Goal: Task Accomplishment & Management: Manage account settings

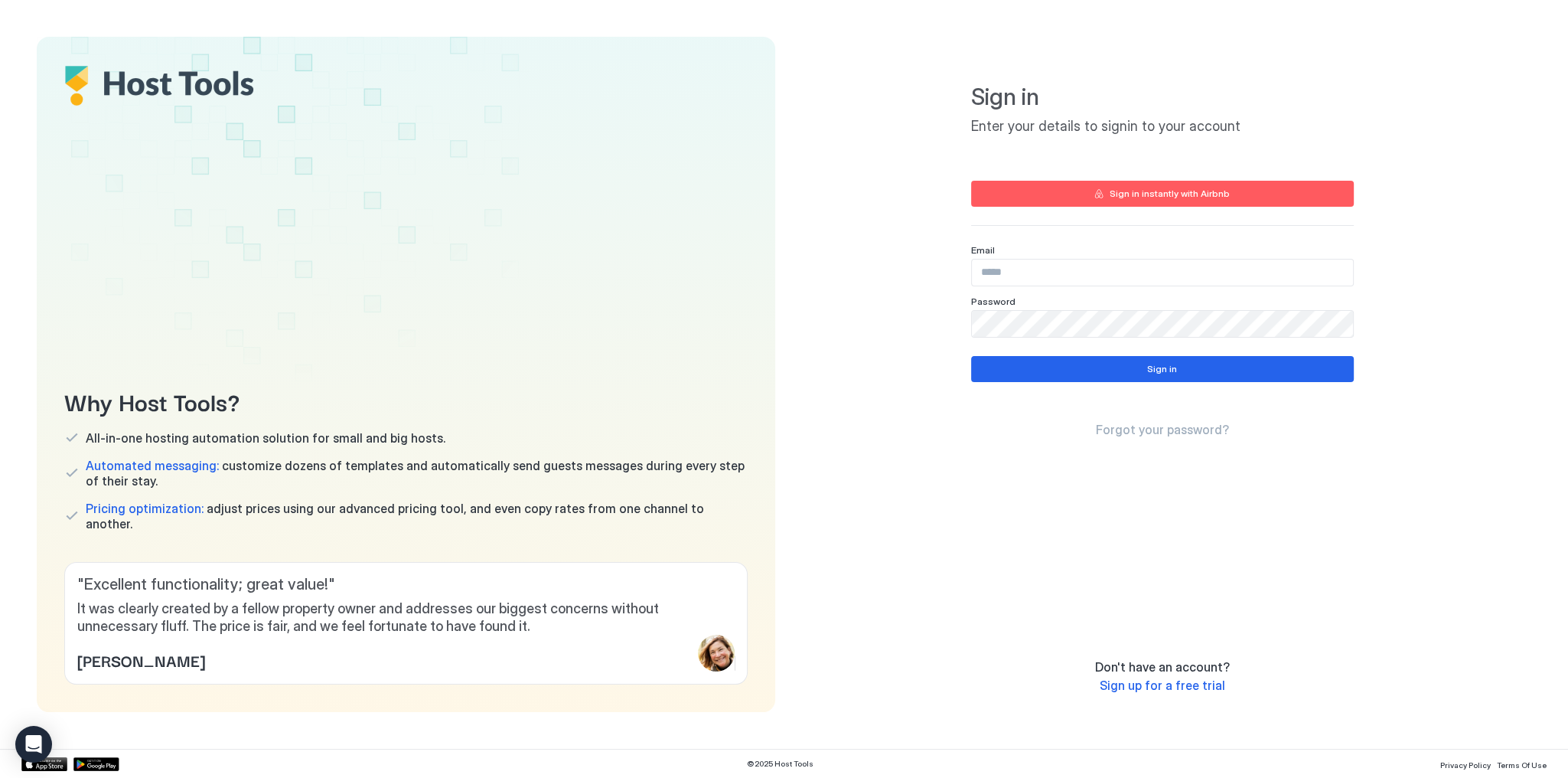
drag, startPoint x: 1154, startPoint y: 276, endPoint x: 1136, endPoint y: 269, distance: 19.3
click at [1154, 276] on input "Input Field" at bounding box center [1163, 273] width 381 height 26
paste input "**********"
type input "**********"
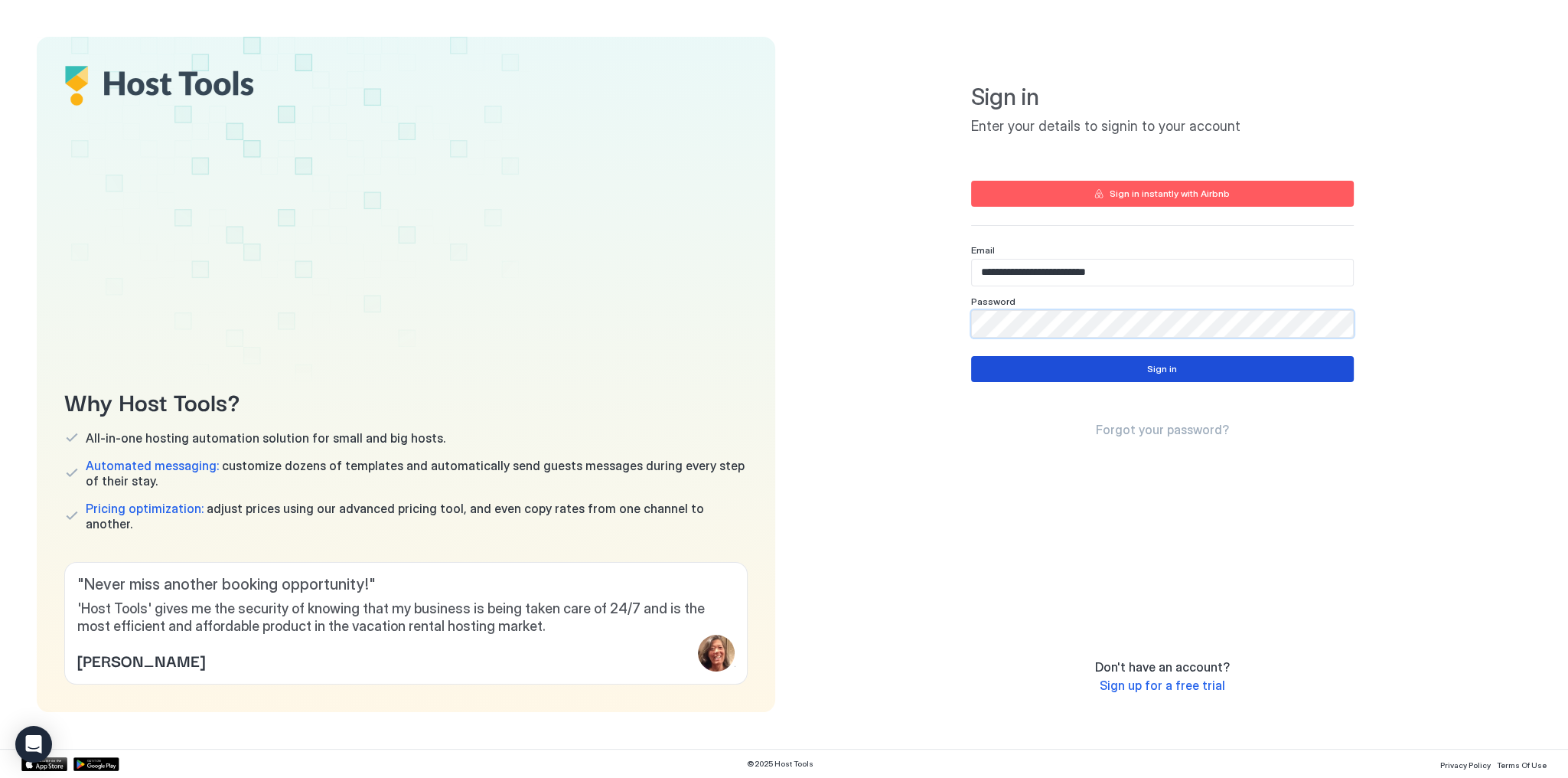
click at [1225, 371] on button "Sign in" at bounding box center [1163, 369] width 383 height 26
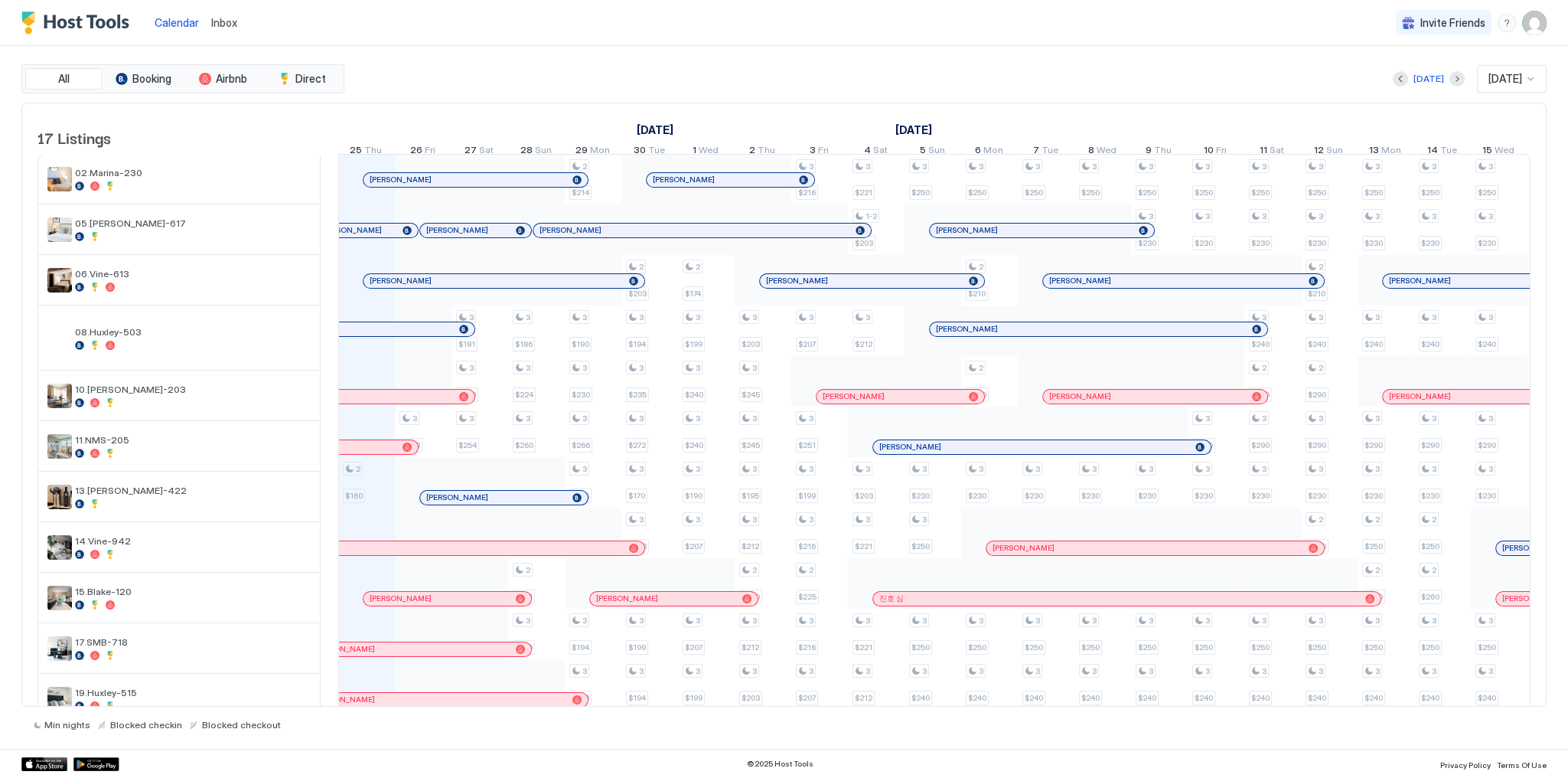
scroll to position [0, 850]
click at [581, 62] on div "All Booking Airbnb Direct [DATE] [DATE] 17 Listings [DATE] [DATE] [DATE] 10 Wed…" at bounding box center [784, 398] width 1526 height 703
click at [233, 19] on span "Inbox" at bounding box center [225, 23] width 26 height 13
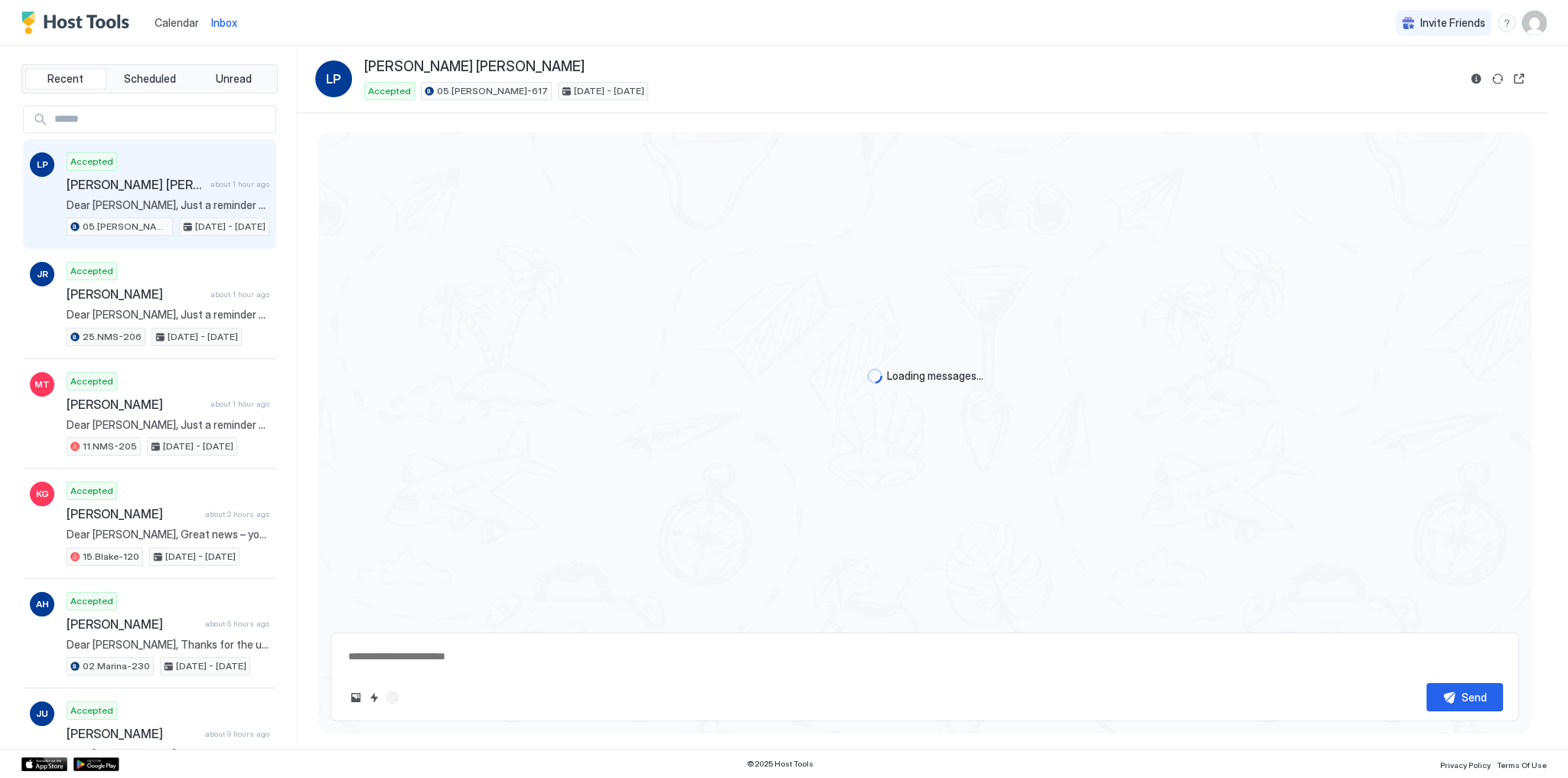
scroll to position [2625, 0]
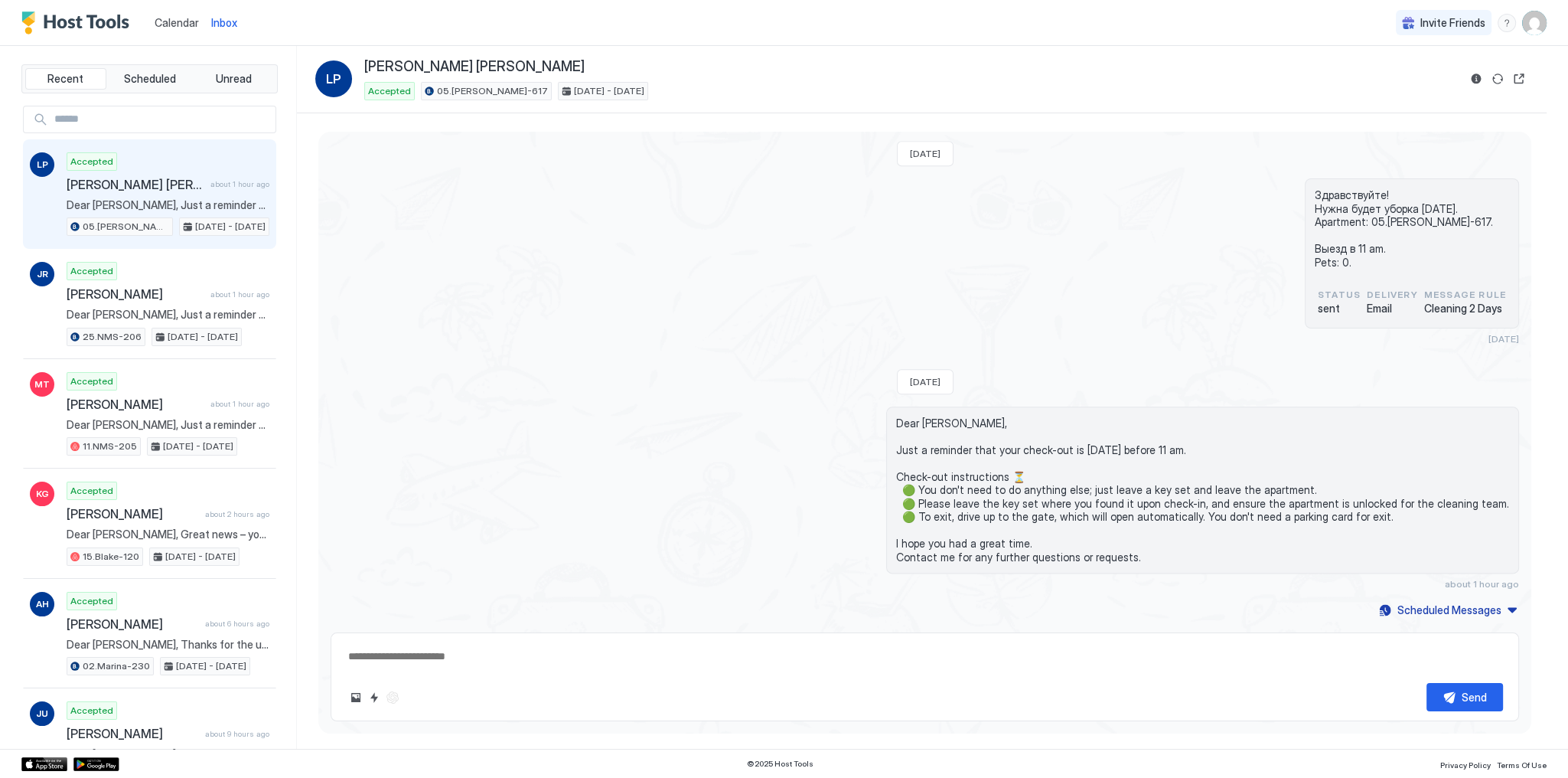
click at [185, 179] on span "[PERSON_NAME] [PERSON_NAME]" at bounding box center [135, 184] width 138 height 15
click at [1468, 74] on button "Reservation information" at bounding box center [1476, 79] width 19 height 19
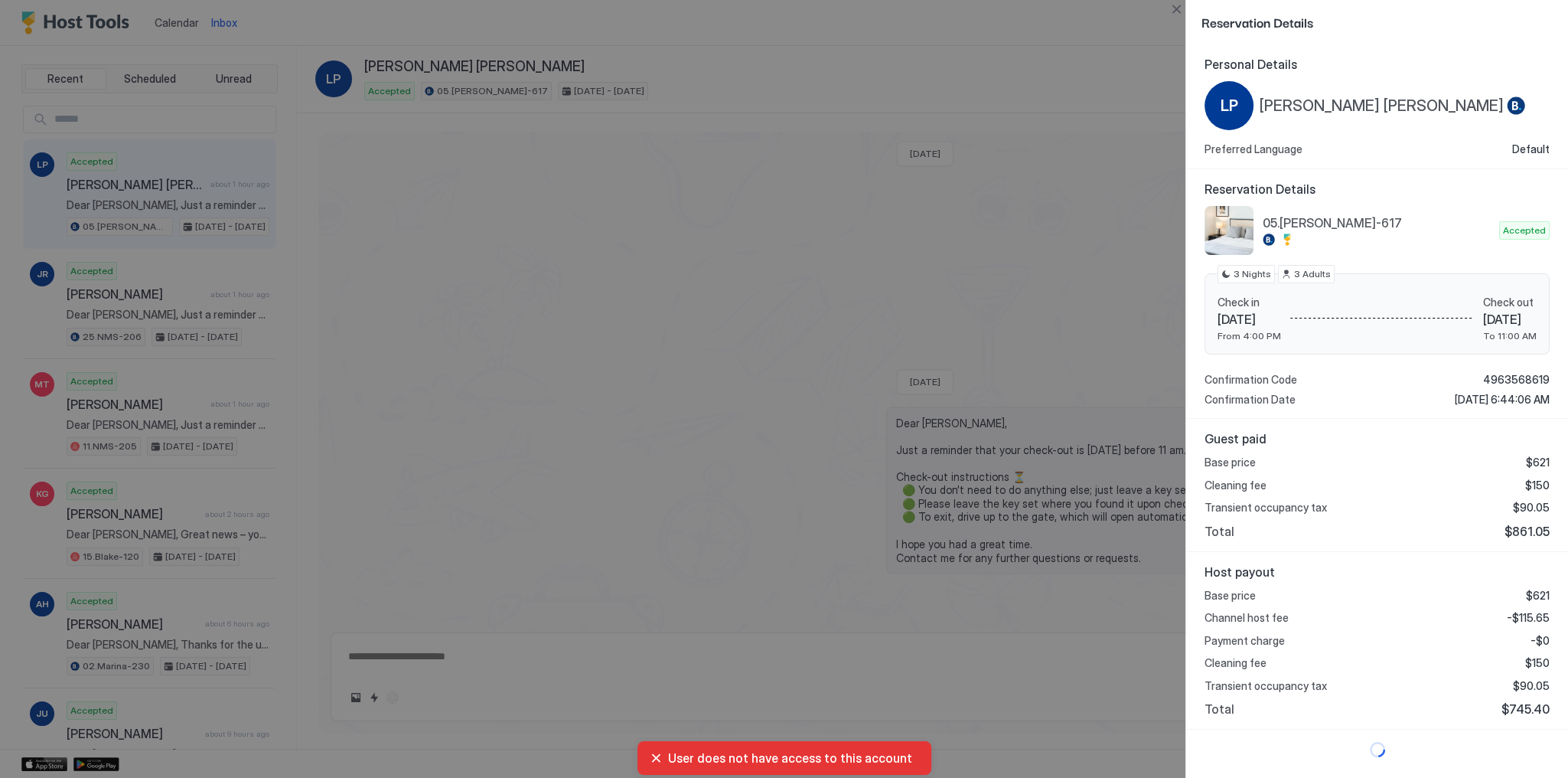
click at [964, 325] on div at bounding box center [784, 389] width 1568 height 778
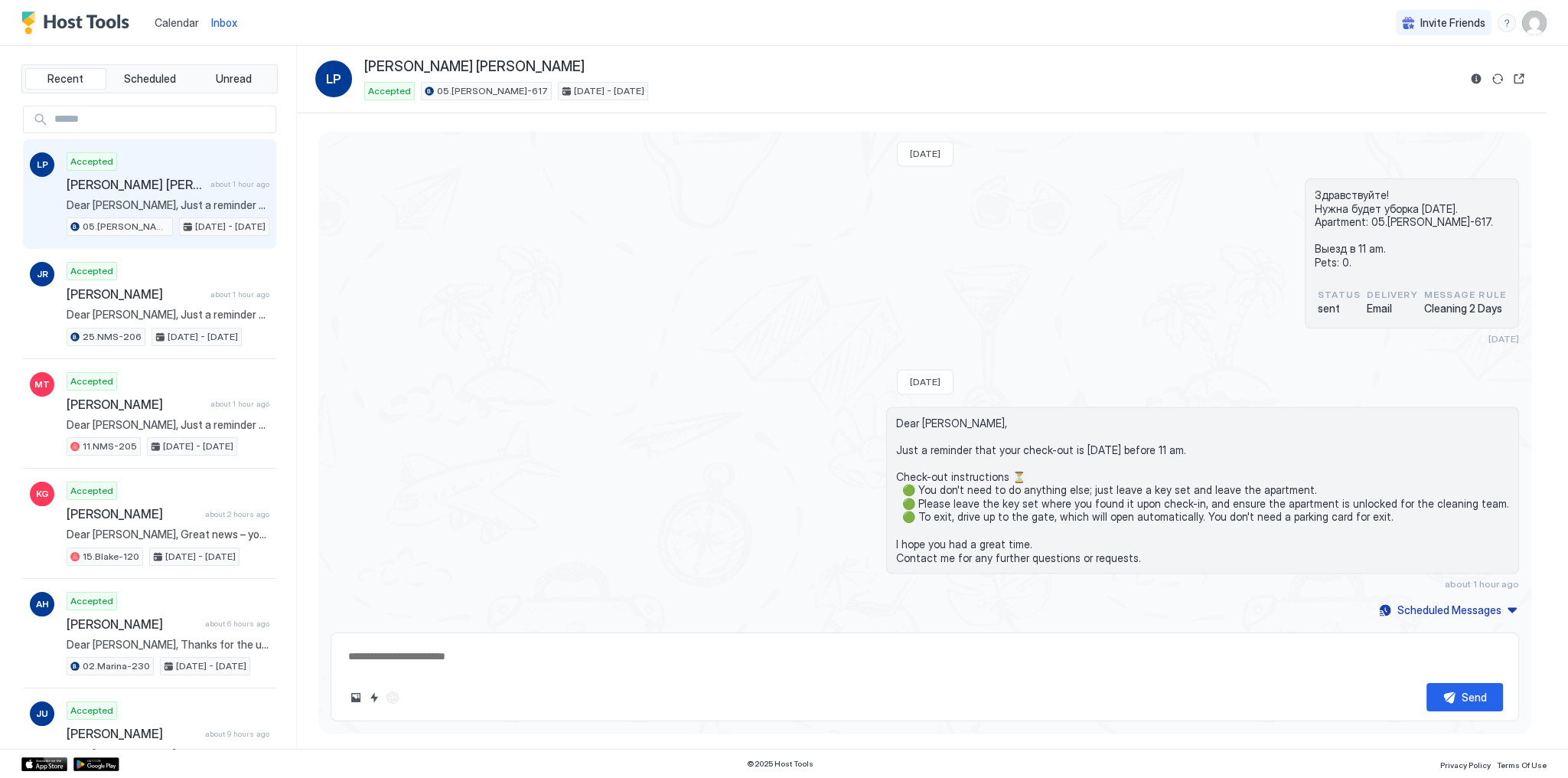
click at [665, 338] on div "Здравствуйте! Нужна будет уборка [DATE]. Apartment: 05.[PERSON_NAME]-617. Выезд…" at bounding box center [925, 261] width 1189 height 166
click at [417, 217] on div "Здравствуйте! Нужна будет уборка [DATE]. Apartment: 05.[PERSON_NAME]-617. Выезд…" at bounding box center [925, 261] width 1189 height 166
click at [786, 328] on div "Здравствуйте! Нужна будет уборка [DATE]. Apartment: 05.[PERSON_NAME]-617. Выезд…" at bounding box center [925, 261] width 1189 height 166
click at [165, 80] on span "Scheduled" at bounding box center [150, 79] width 52 height 14
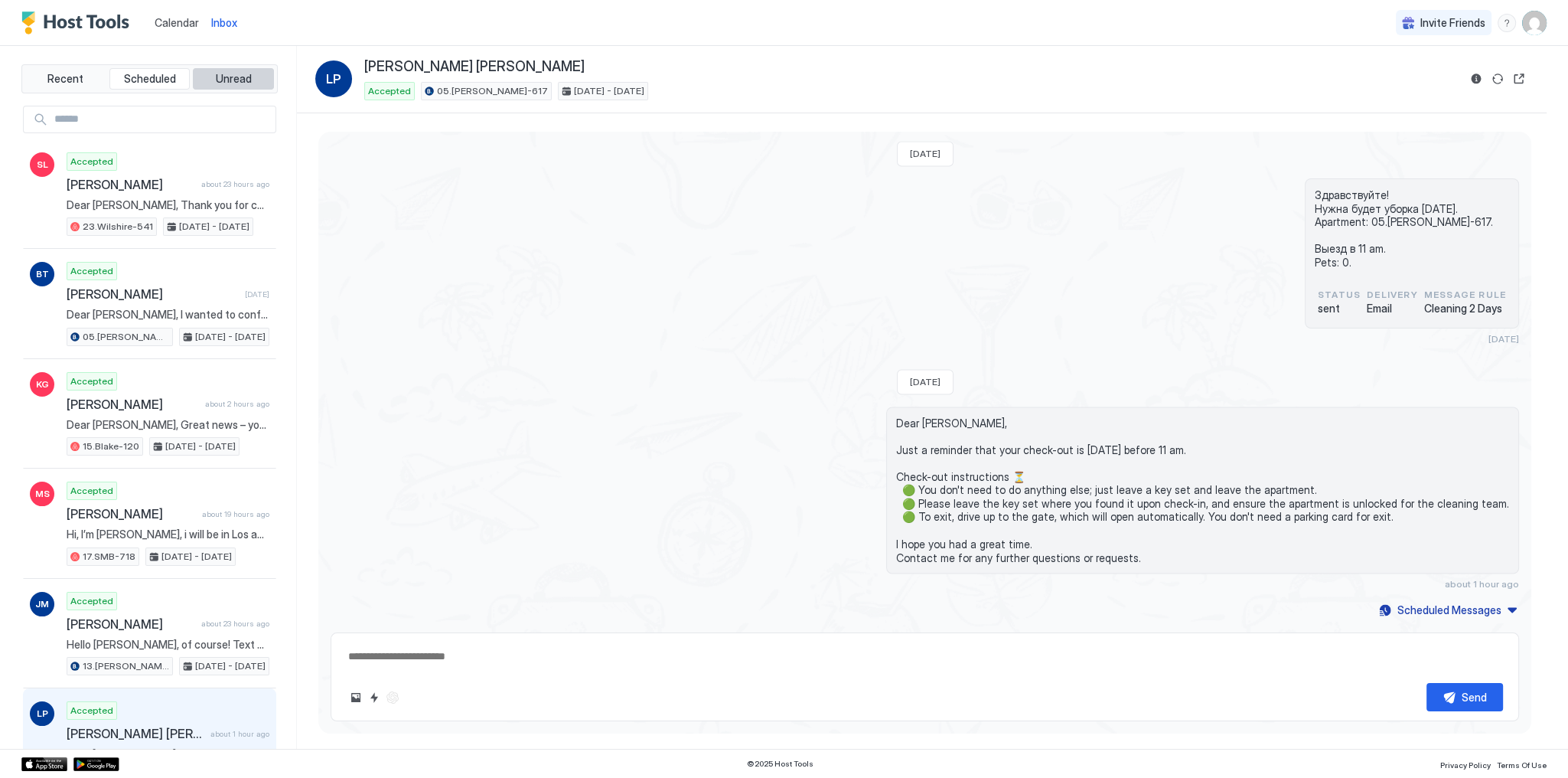
click at [216, 76] on span "Unread" at bounding box center [233, 79] width 36 height 14
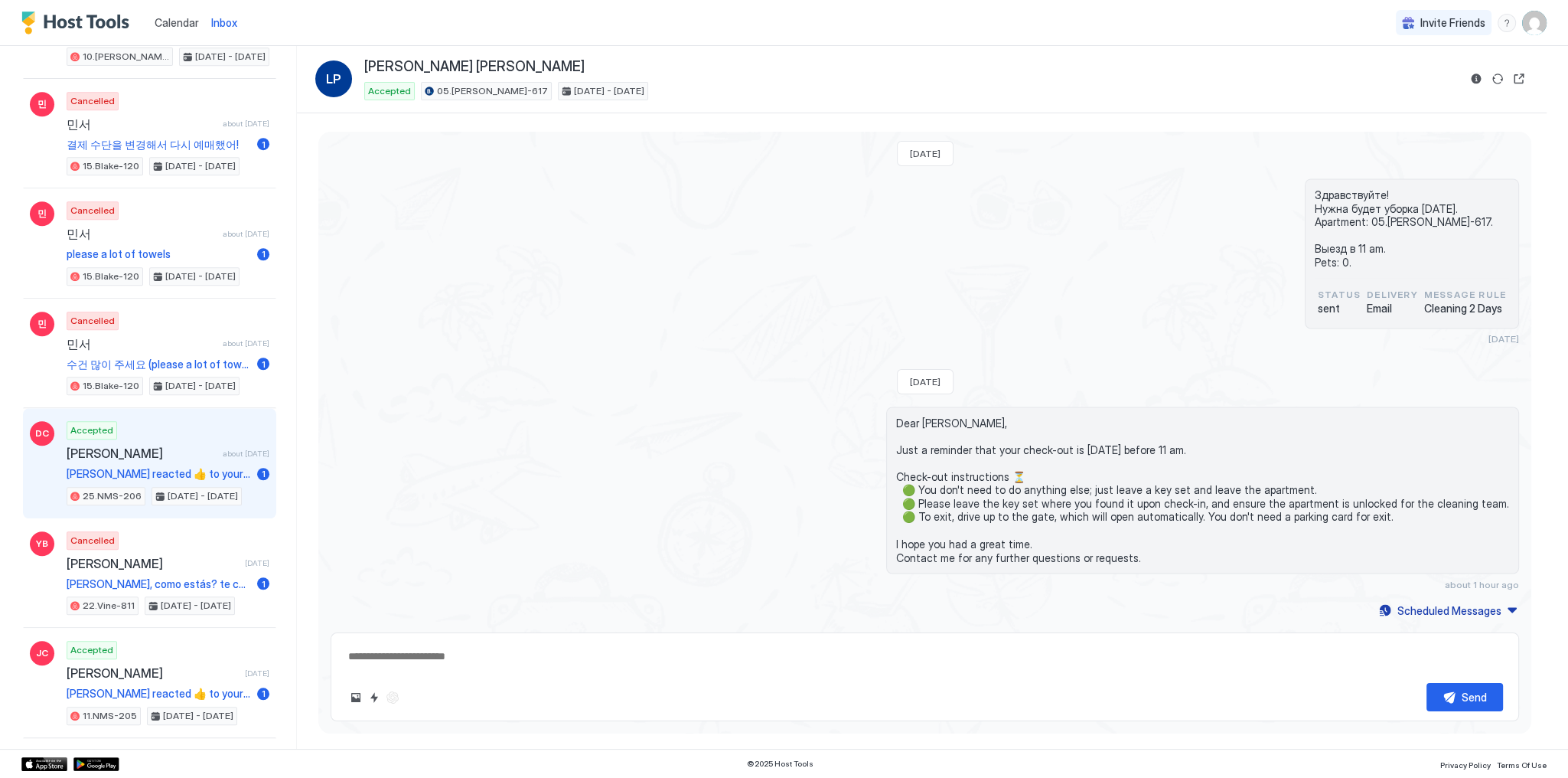
type textarea "*"
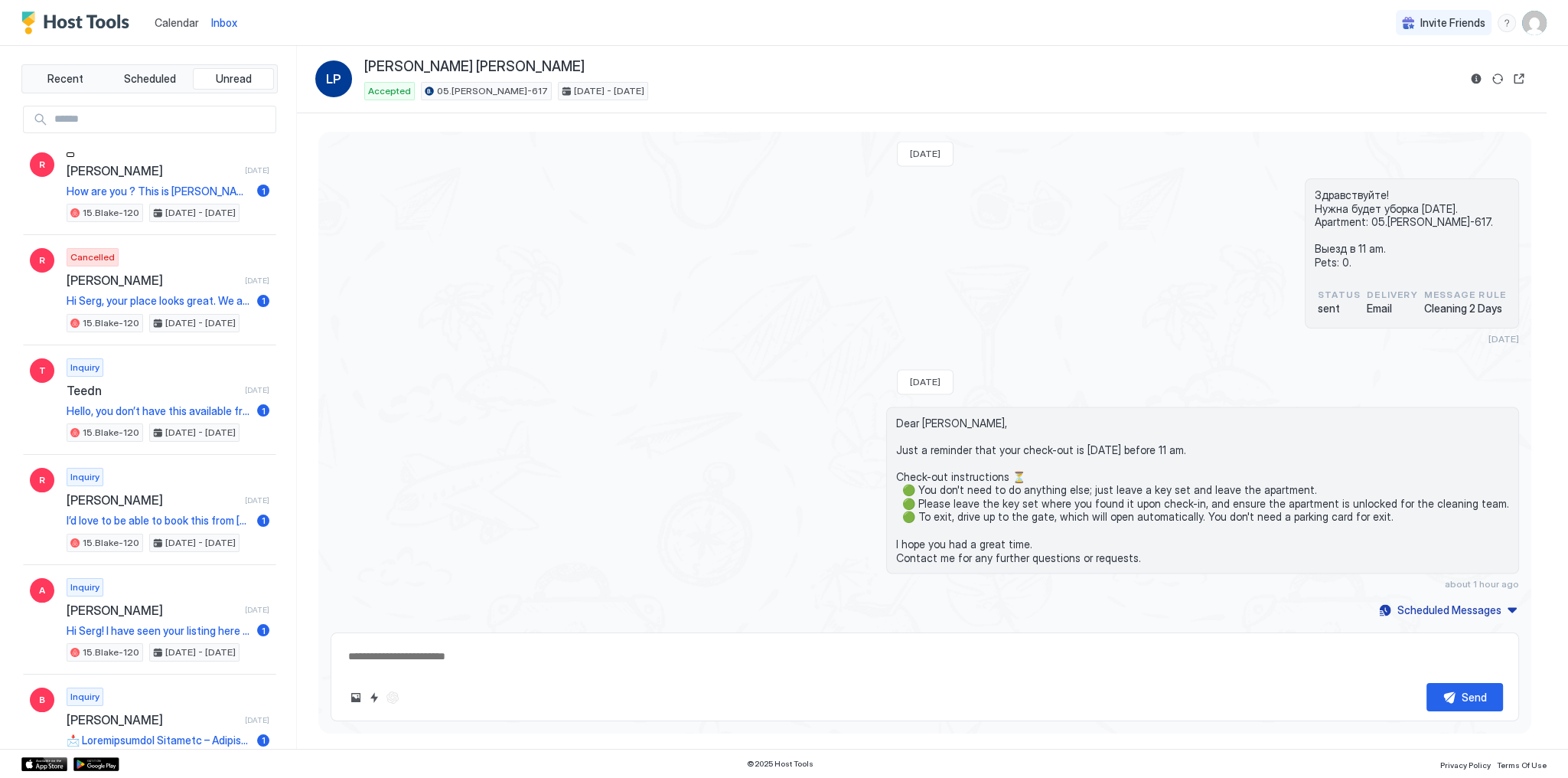
click at [169, 16] on span "Calendar" at bounding box center [177, 23] width 45 height 13
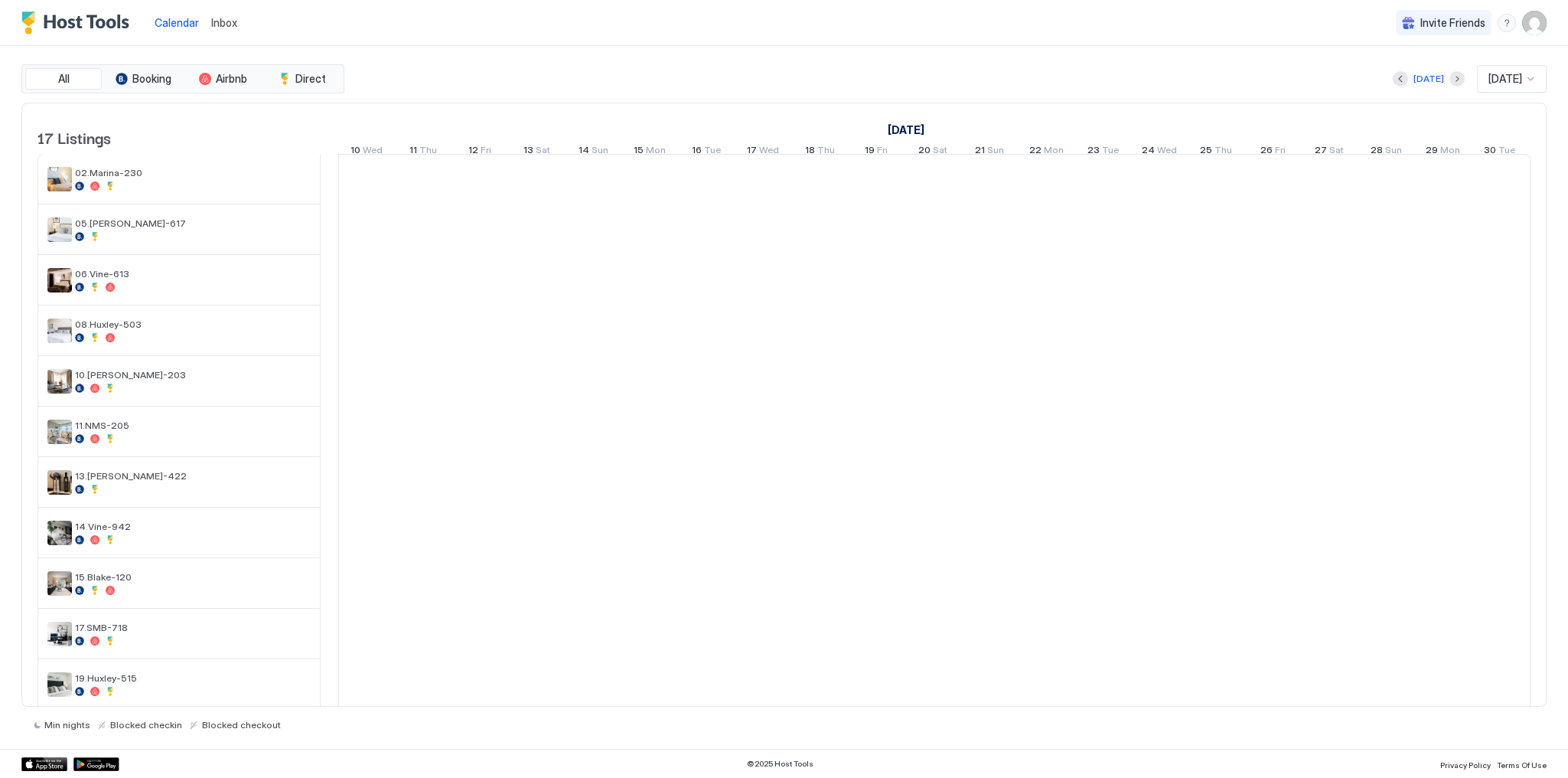
click at [169, 16] on span "Calendar" at bounding box center [177, 23] width 45 height 13
click at [537, 88] on div "[DATE] [DATE]" at bounding box center [947, 79] width 1199 height 28
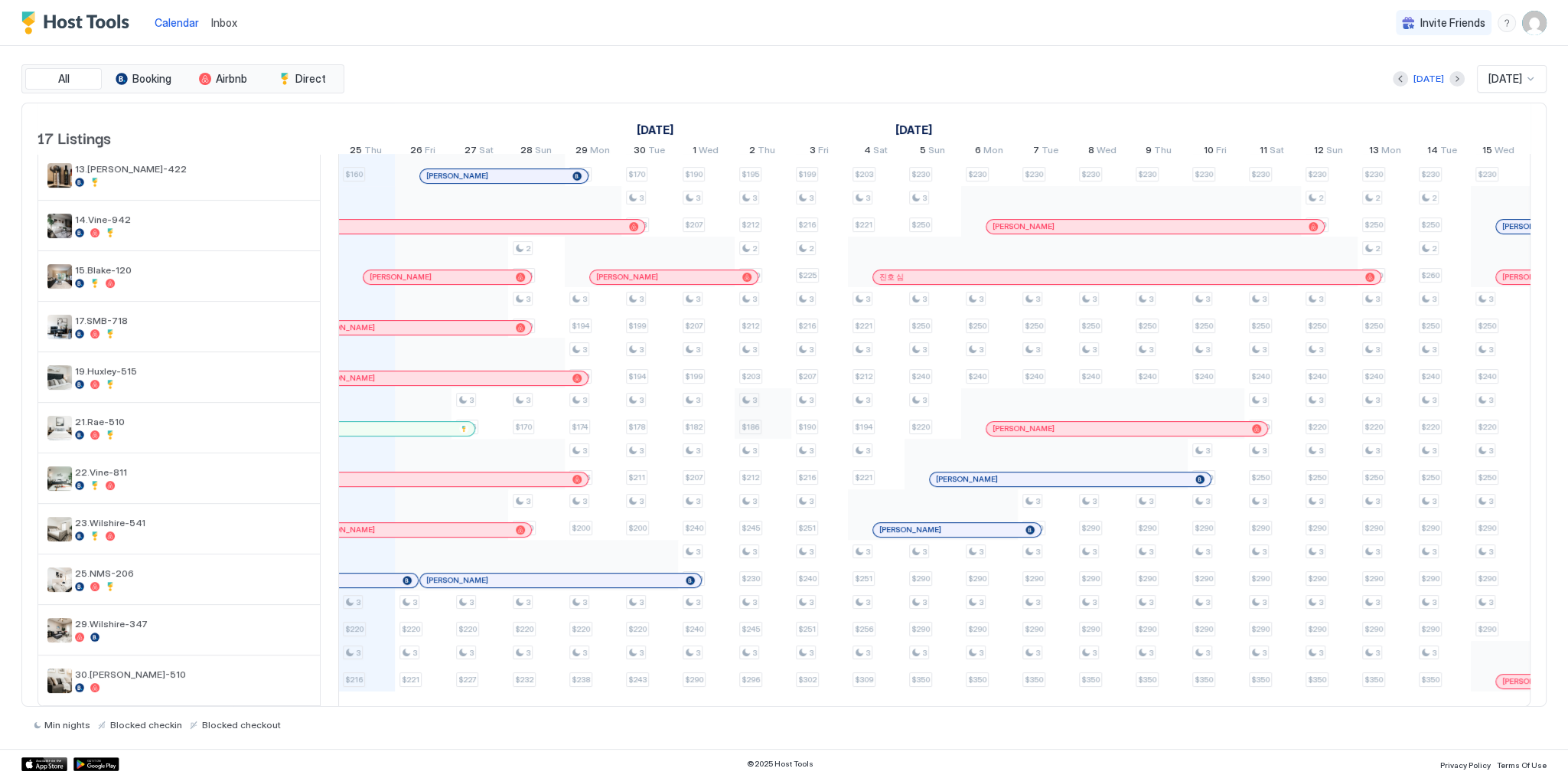
scroll to position [336, 0]
click at [763, 509] on div "2 $160 3 $220 3 $216 3 $248 3 $220 3 $221 3 $181 3 $219 3 $254 3 $166 3 $220 3 …" at bounding box center [1215, 269] width 3455 height 873
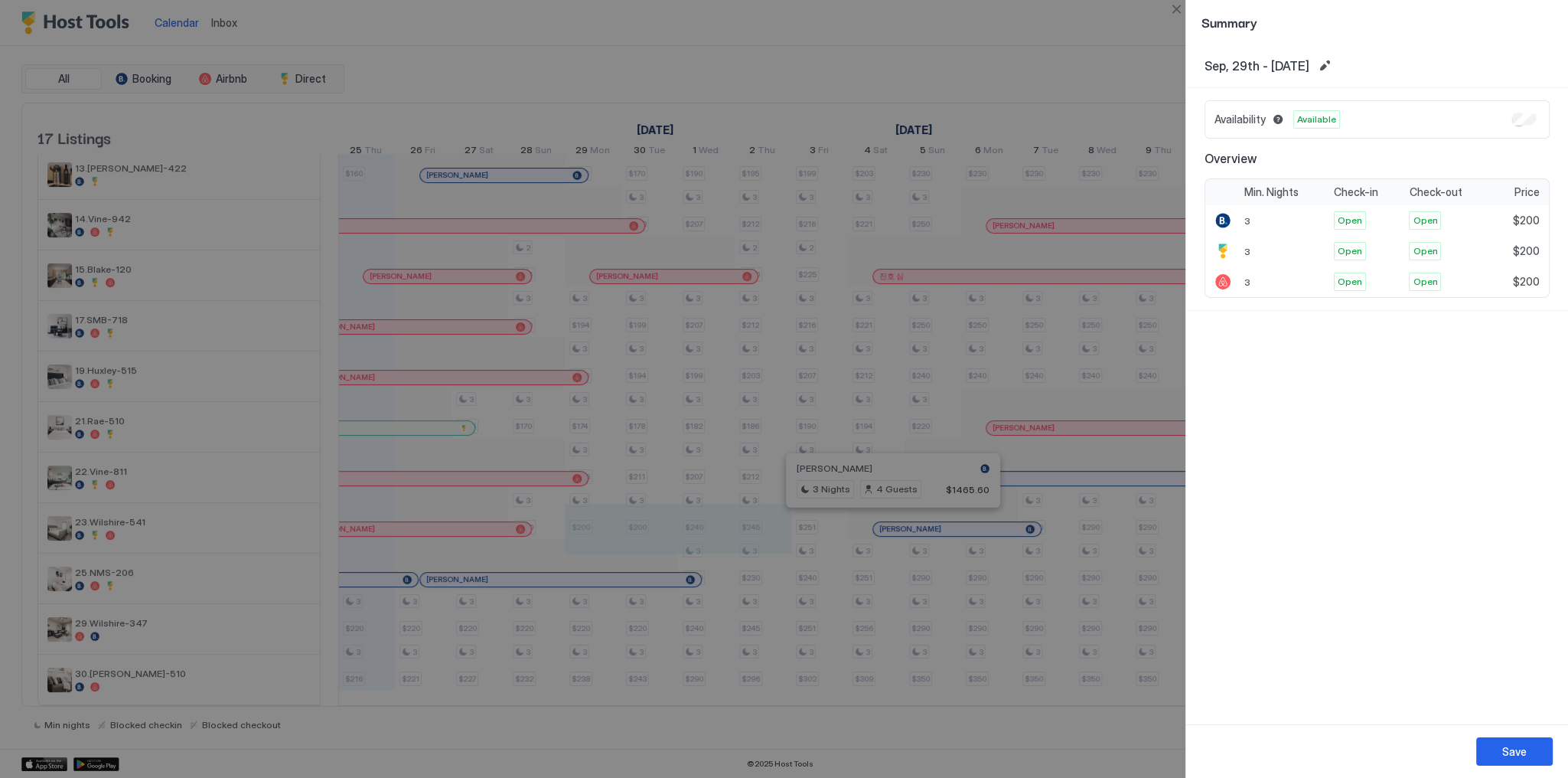
click at [1399, 371] on div "Sep, 29th - [DATE] Availability Available Overview Min. Nights Check-in Check-o…" at bounding box center [1377, 385] width 382 height 680
click at [1373, 386] on div "Sep, 29th - [DATE] Availability Available Overview Min. Nights Check-in Check-o…" at bounding box center [1377, 385] width 382 height 680
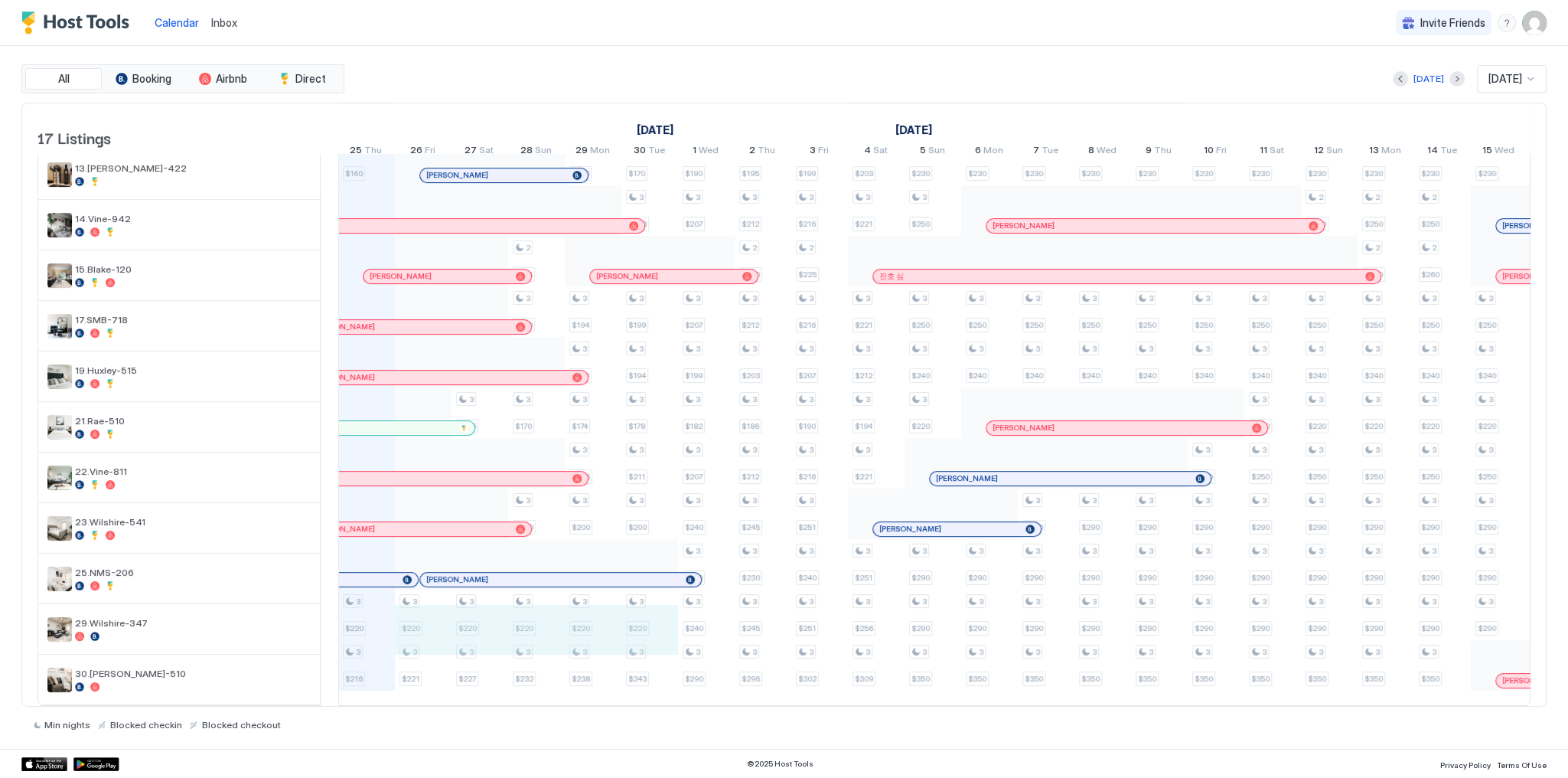
drag, startPoint x: 435, startPoint y: 602, endPoint x: 669, endPoint y: 621, distance: 234.8
click at [669, 621] on div "2 $160 3 $220 3 $216 3 $248 3 $220 3 $221 3 $181 3 $219 3 $254 3 $166 3 $220 3 …" at bounding box center [1215, 269] width 3455 height 873
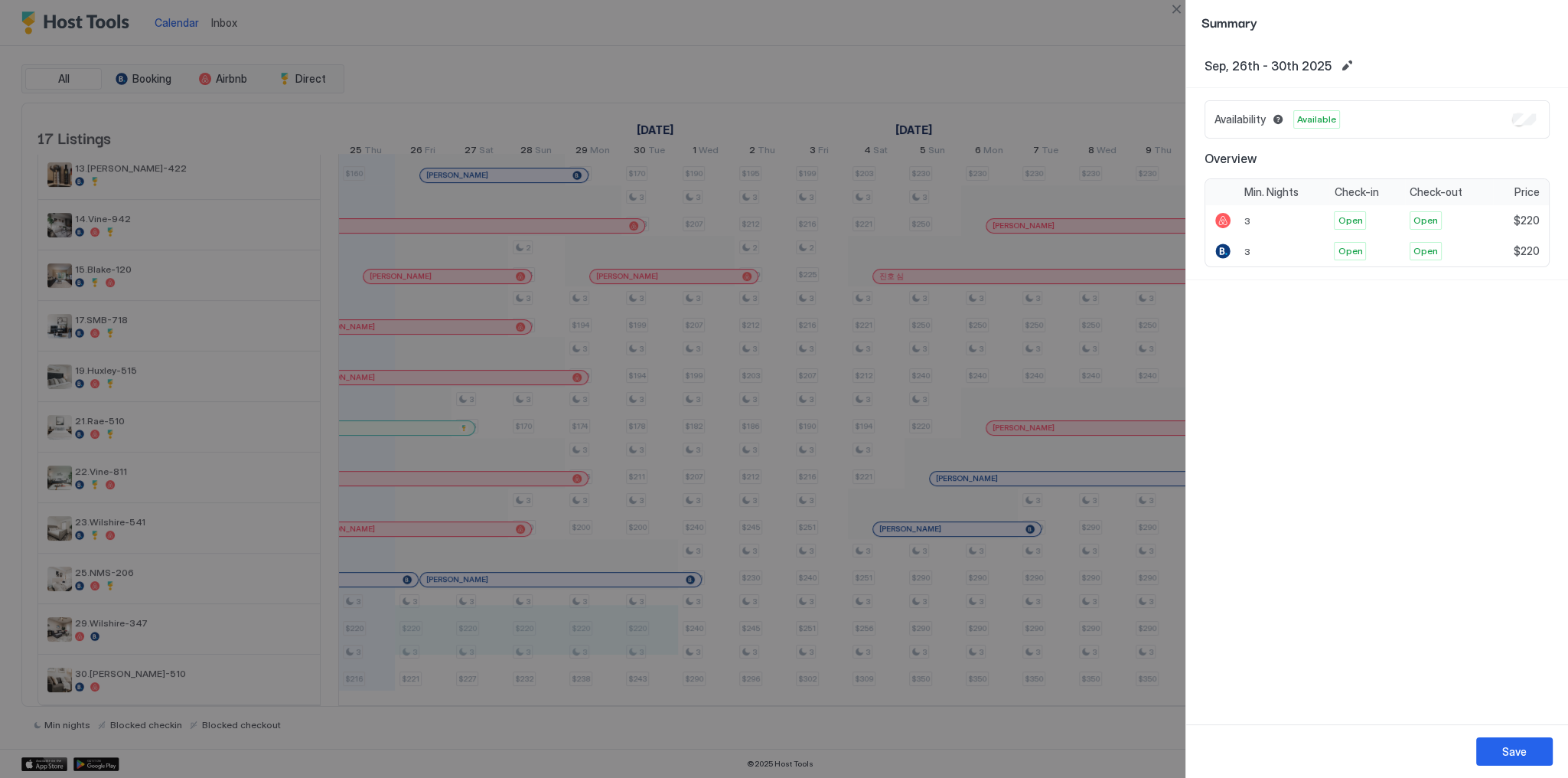
click at [1502, 350] on div "Sep, 26th - 30th 2025 Availability Available Overview Min. Nights Check-in Chec…" at bounding box center [1377, 385] width 382 height 680
click at [1328, 380] on div "Sep, 26th - 30th 2025 Availability Available Overview Min. Nights Check-in Chec…" at bounding box center [1377, 385] width 382 height 680
drag, startPoint x: 1270, startPoint y: 392, endPoint x: 1181, endPoint y: 416, distance: 92.2
click at [1186, 415] on div "Sep, 26th - 30th 2025 Availability Available Overview Min. Nights Check-in Chec…" at bounding box center [1377, 385] width 382 height 680
click at [1115, 278] on div at bounding box center [784, 389] width 1568 height 778
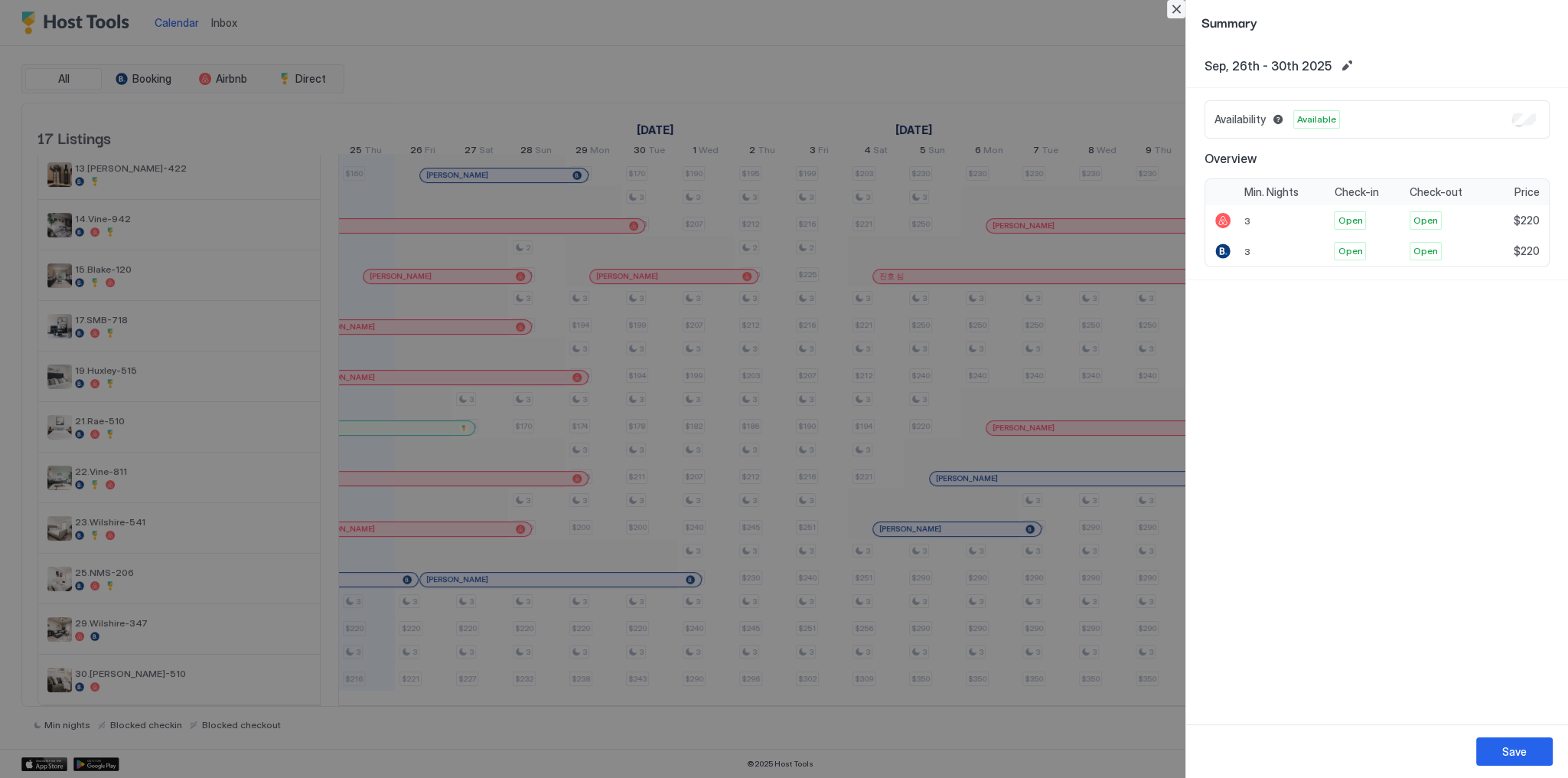
click at [1176, 5] on button "Close" at bounding box center [1176, 9] width 19 height 19
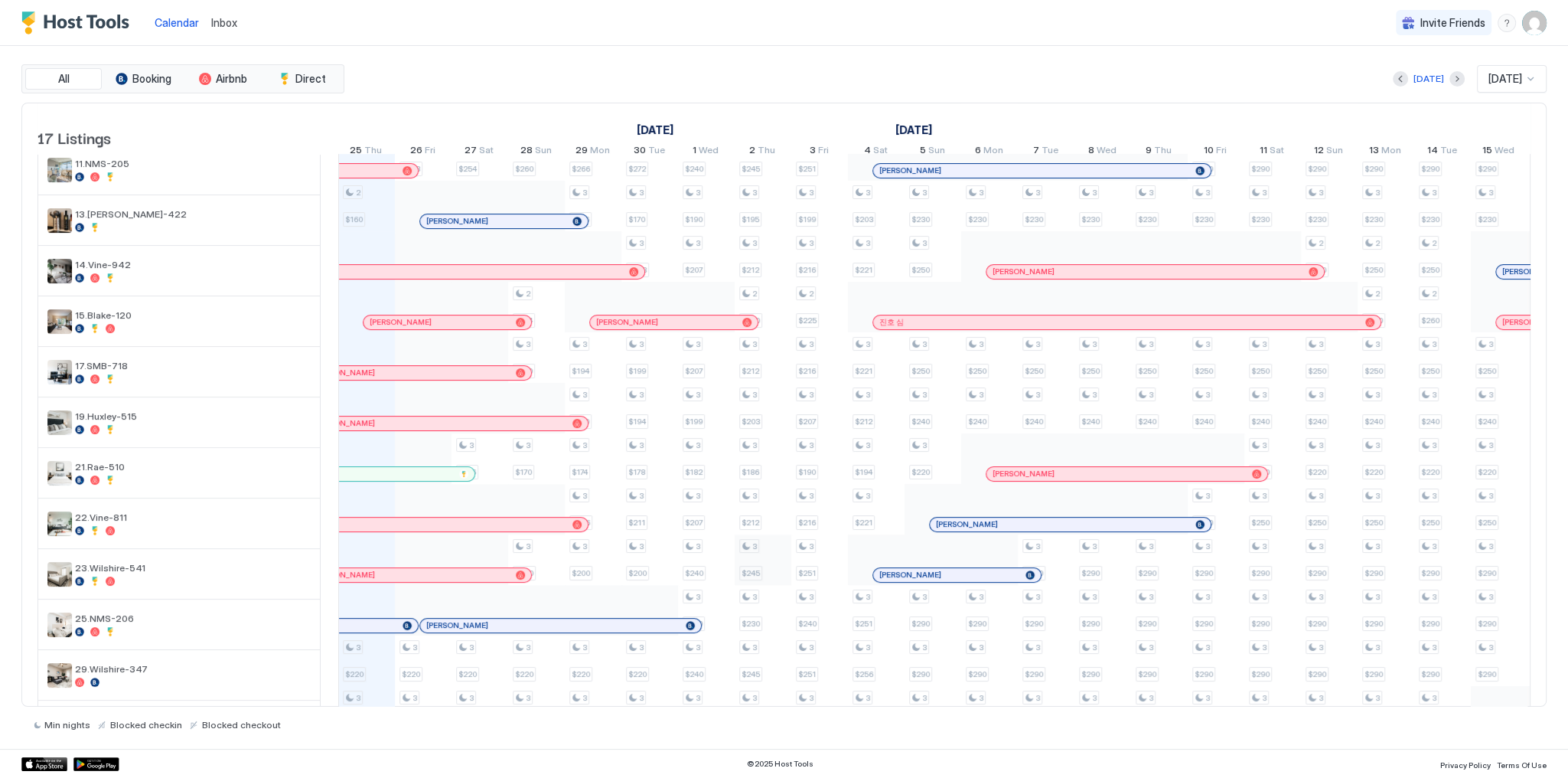
scroll to position [0, 0]
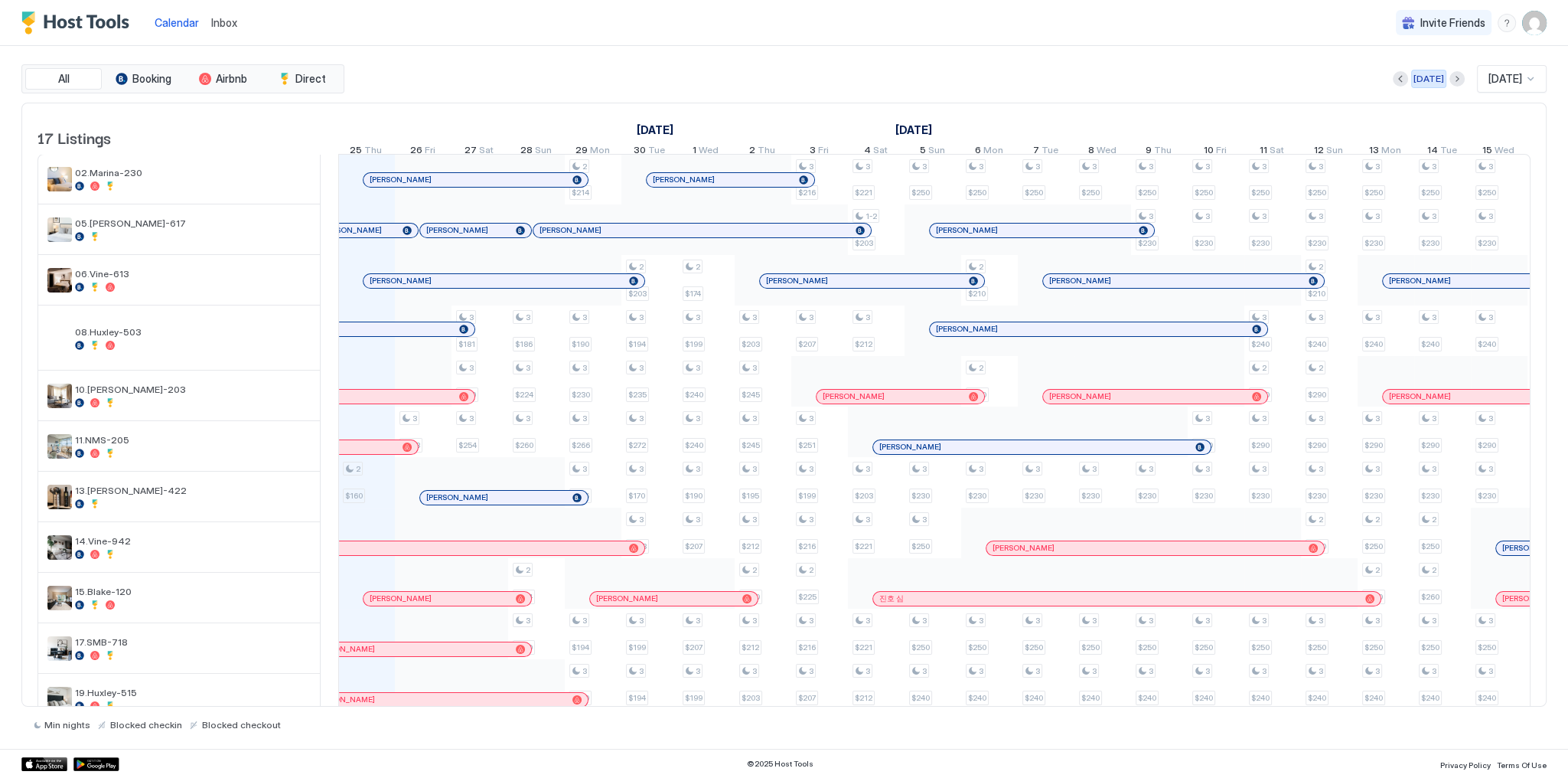
click at [1414, 75] on div "[DATE]" at bounding box center [1429, 79] width 31 height 14
click at [1537, 28] on img "User profile" at bounding box center [1535, 23] width 24 height 24
click at [1416, 86] on div "Settings" at bounding box center [1449, 86] width 195 height 27
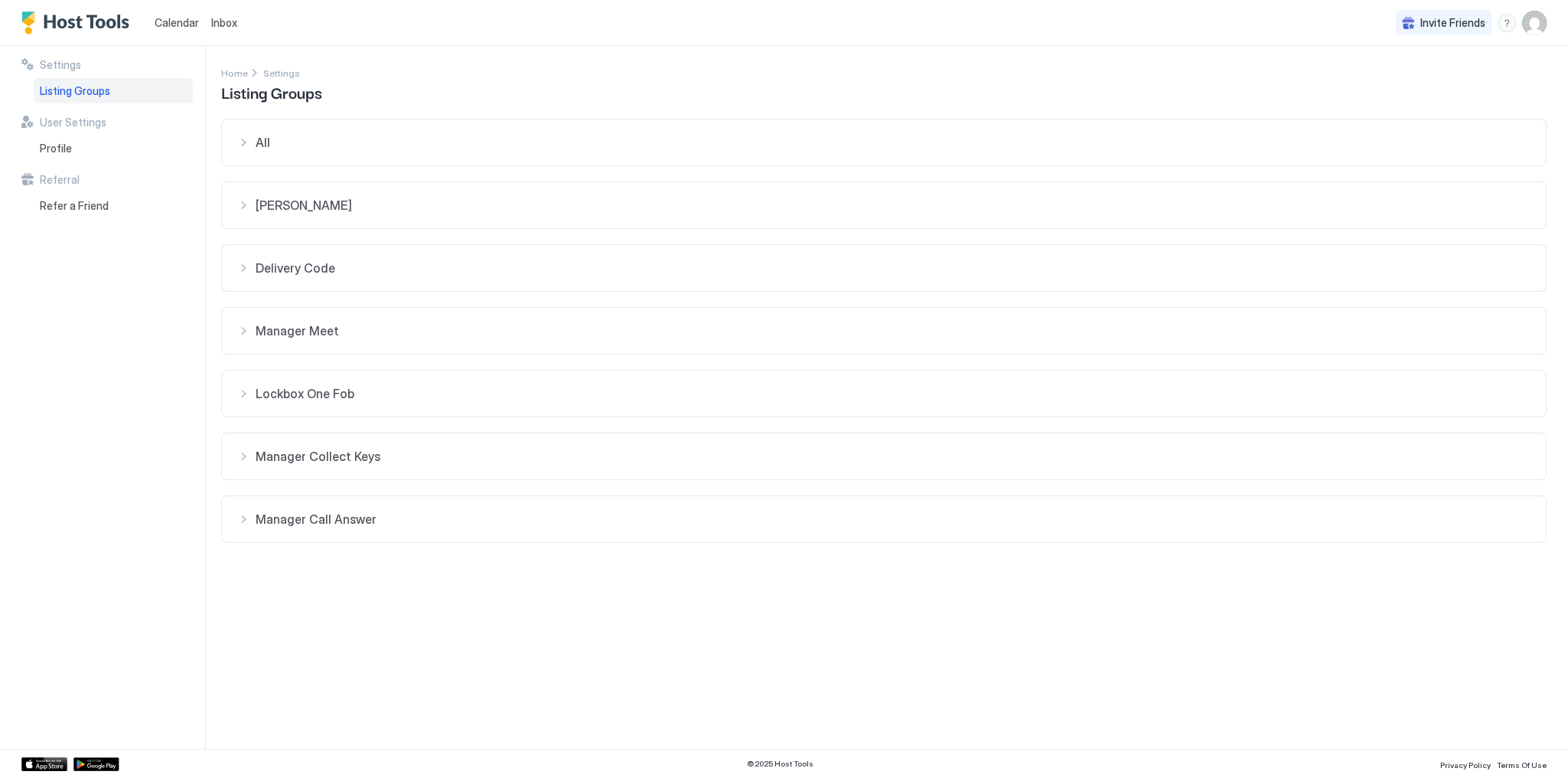
click at [324, 207] on span "[PERSON_NAME]" at bounding box center [893, 205] width 1275 height 15
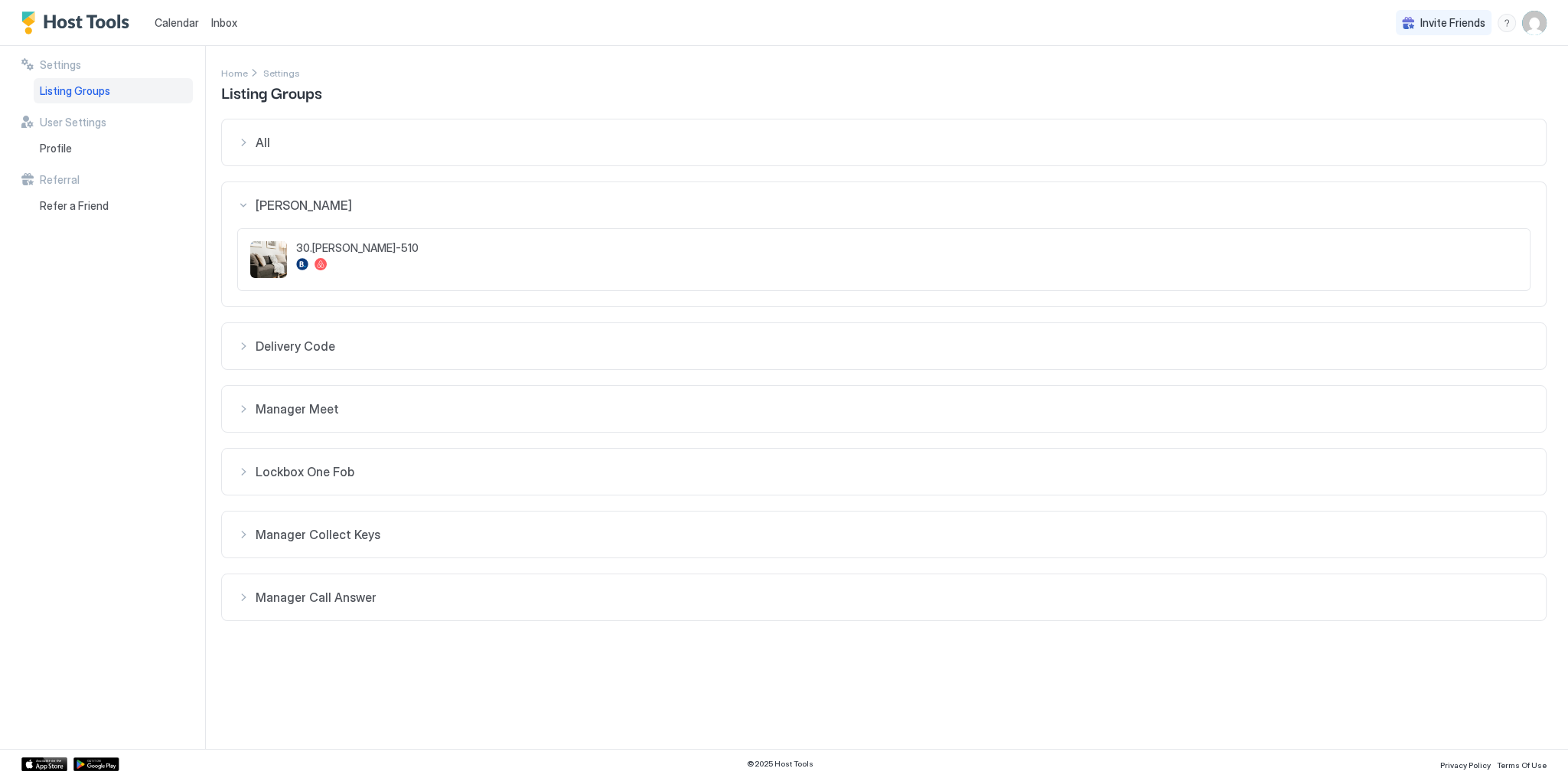
click at [328, 204] on span "[PERSON_NAME]" at bounding box center [893, 205] width 1275 height 15
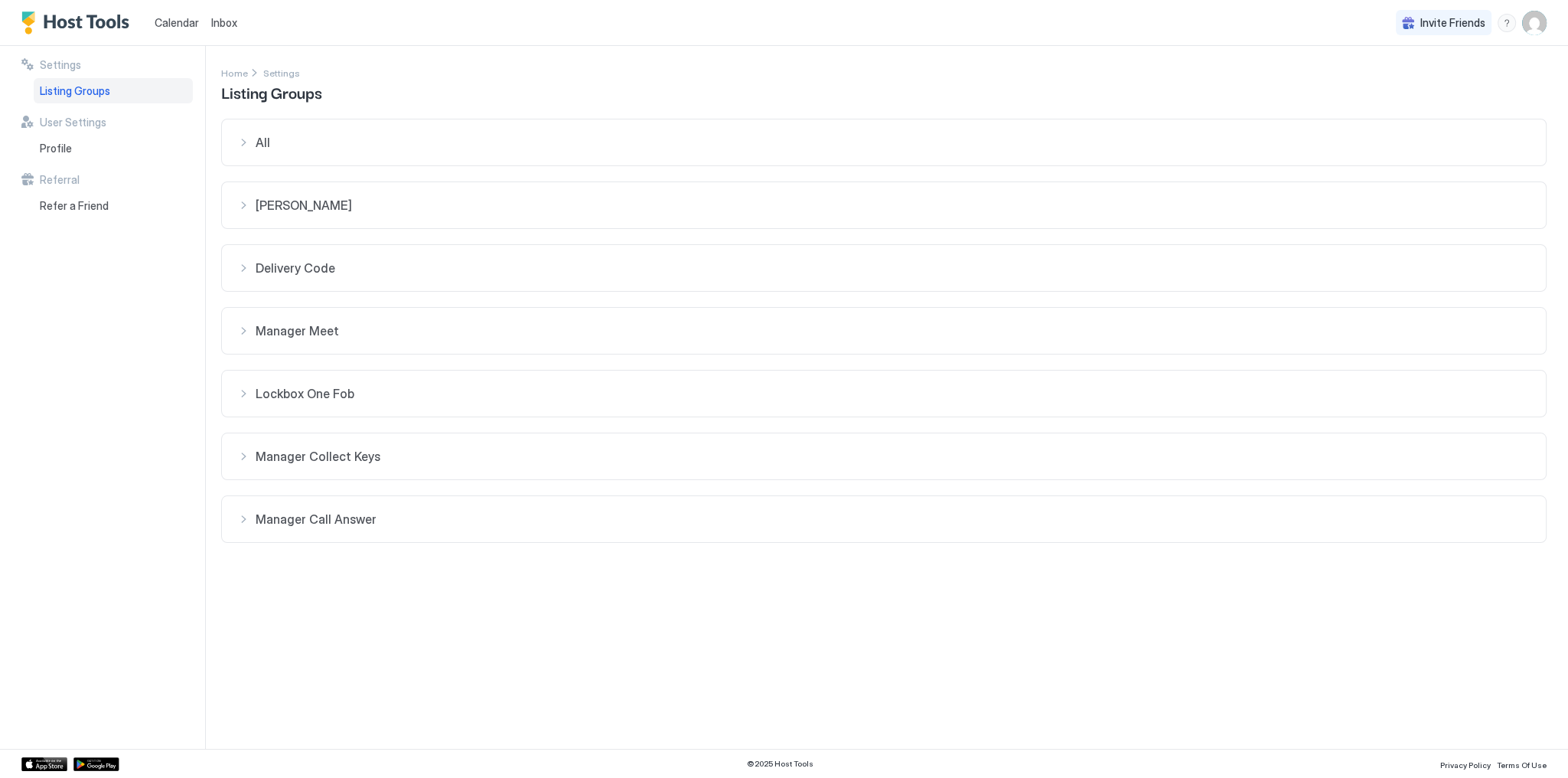
click at [324, 274] on span "Delivery Code" at bounding box center [893, 268] width 1275 height 15
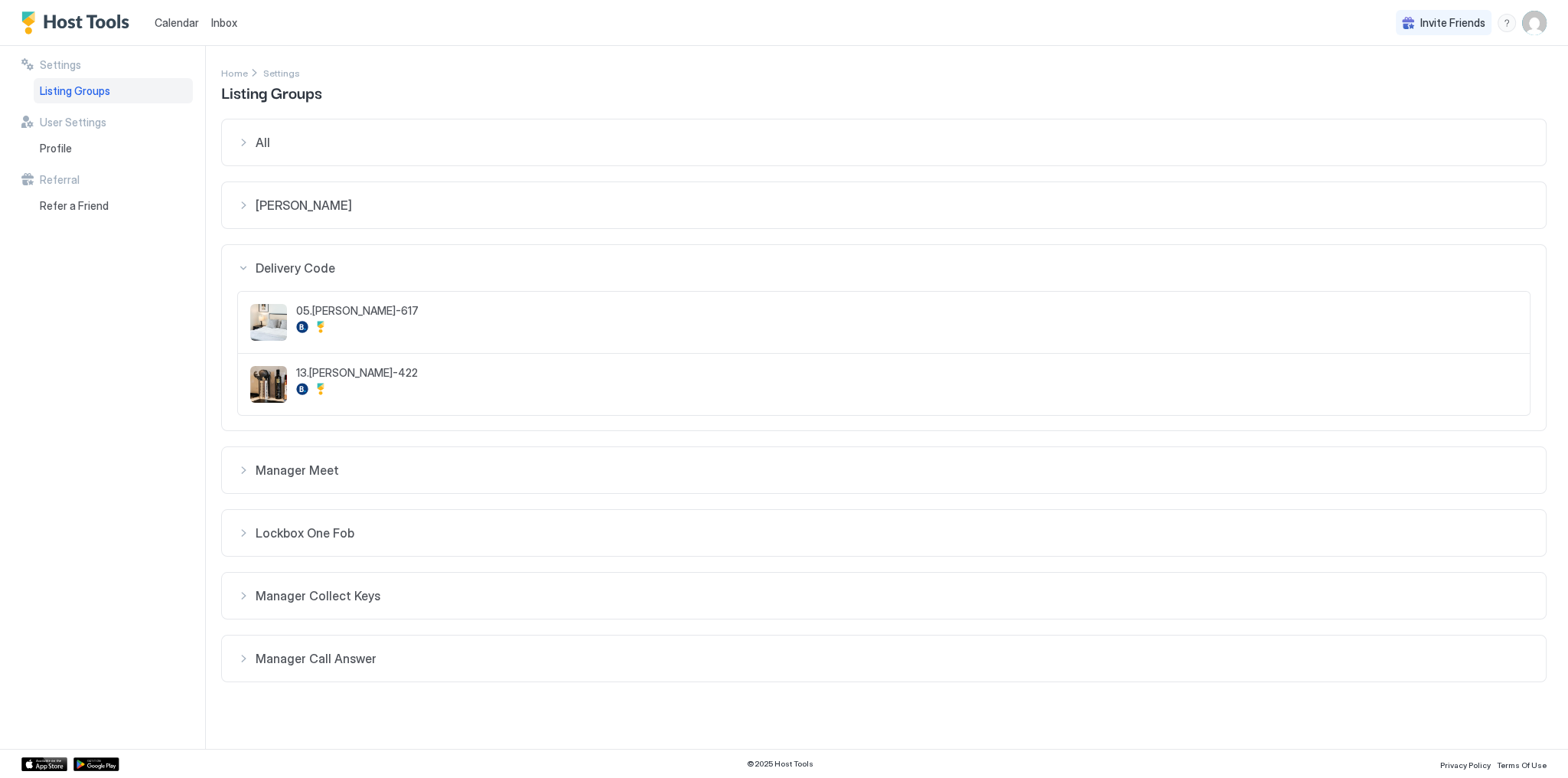
click at [331, 266] on span "Delivery Code" at bounding box center [893, 268] width 1275 height 15
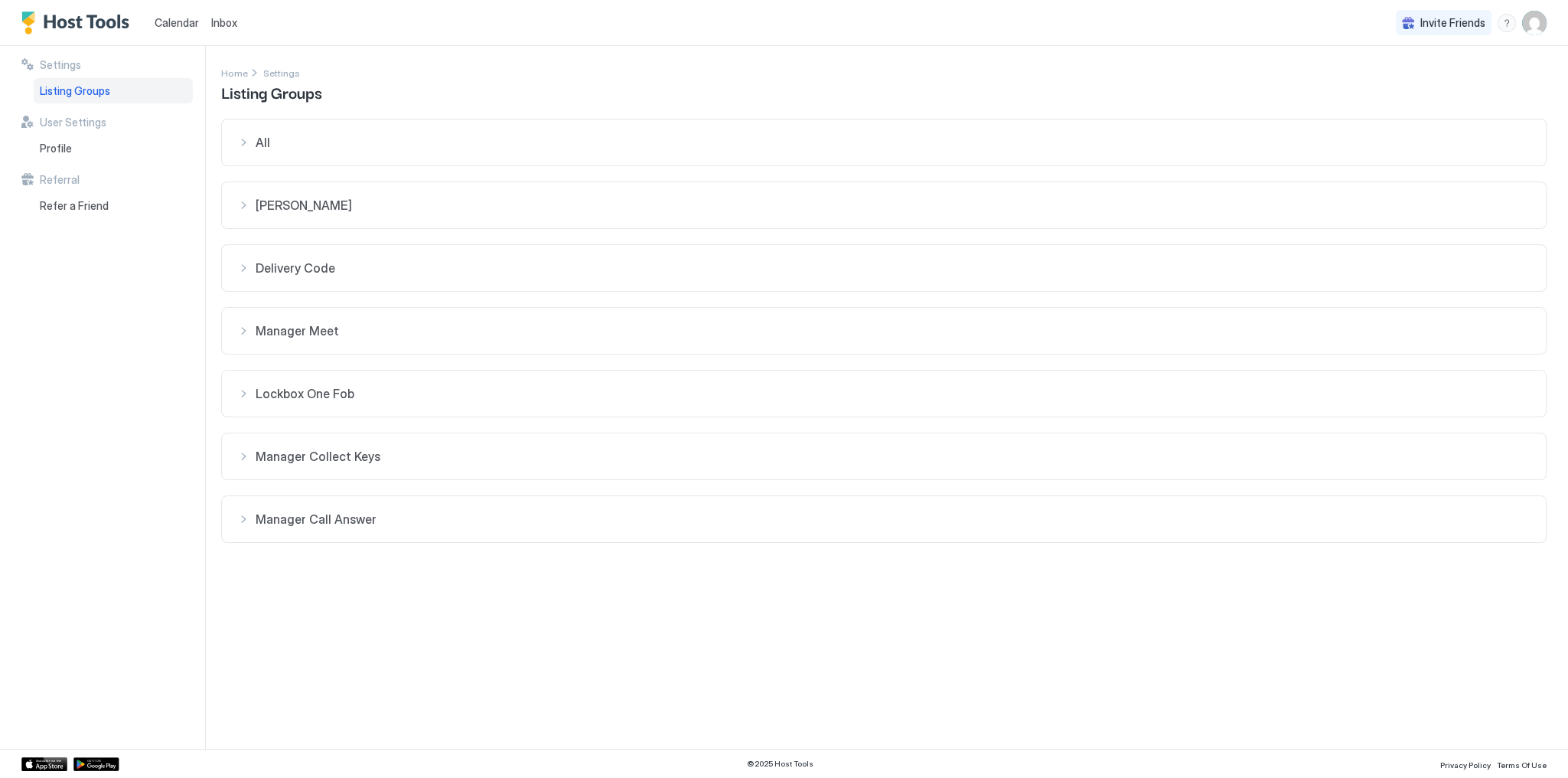
click at [324, 323] on span "Manager Meet" at bounding box center [893, 330] width 1275 height 15
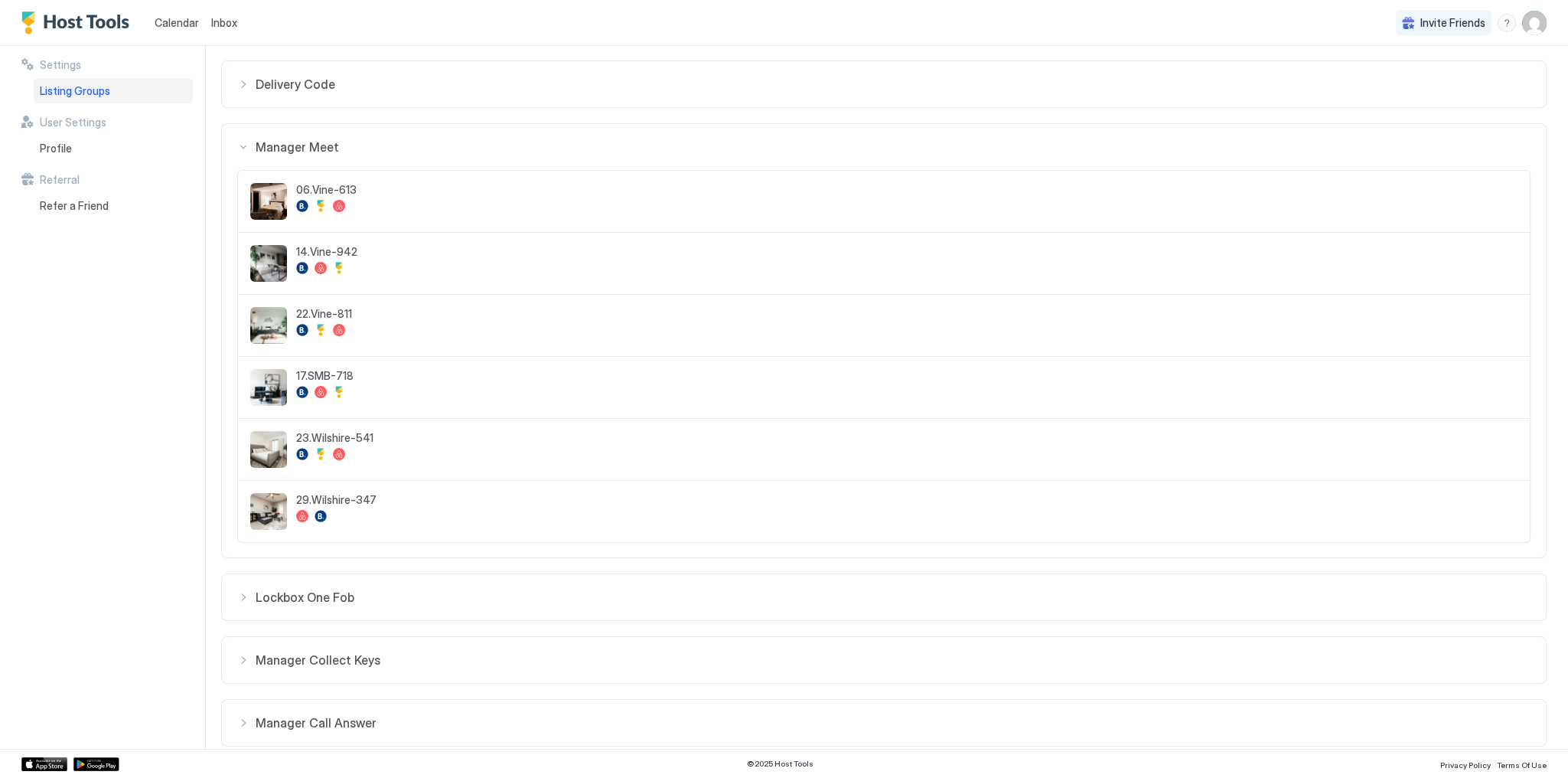
click at [317, 135] on button "Manager Meet" at bounding box center [884, 147] width 1324 height 46
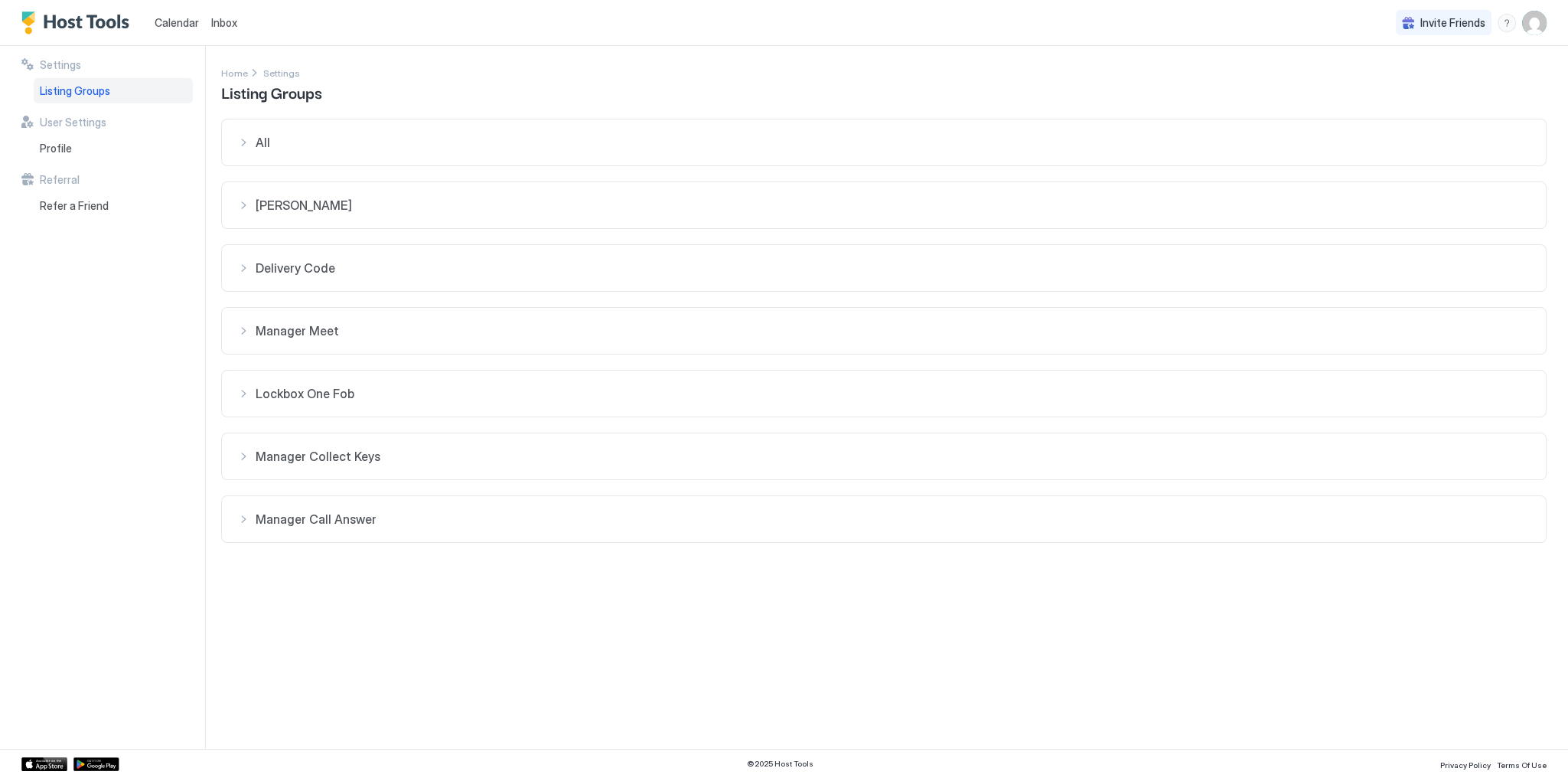
click at [355, 396] on span "Lockbox One Fob" at bounding box center [893, 393] width 1275 height 15
click at [343, 403] on button "Lockbox One Fob" at bounding box center [884, 393] width 1324 height 46
click at [355, 445] on button "Manager Collect Keys" at bounding box center [884, 456] width 1324 height 46
click at [382, 450] on span "Manager Collect Keys" at bounding box center [893, 456] width 1275 height 15
click at [379, 491] on div "All 01.[PERSON_NAME]-132 02.Marina-230 05.[PERSON_NAME]-617 06.Vine-613 08.[PER…" at bounding box center [884, 330] width 1326 height 424
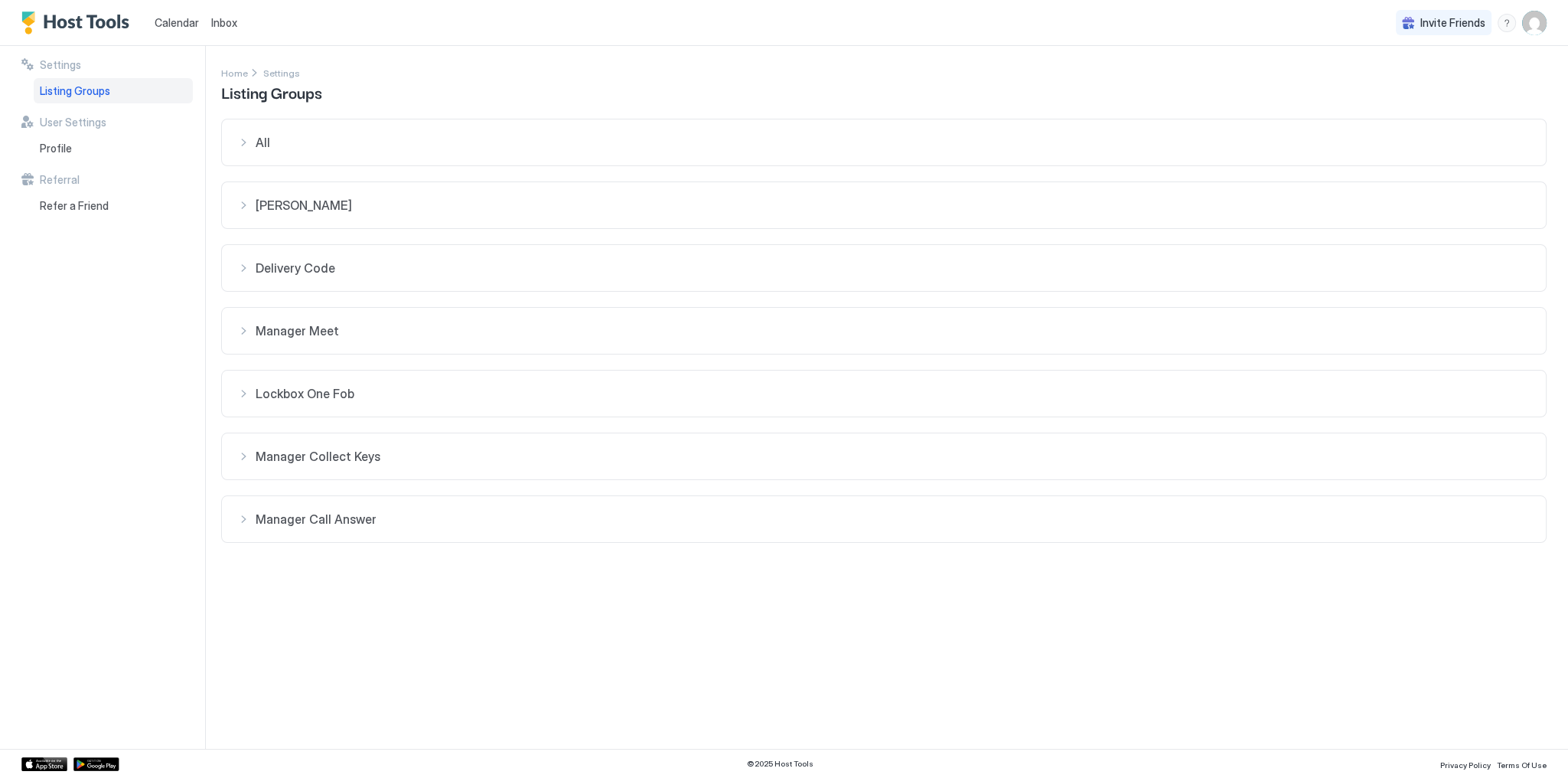
click at [392, 507] on button "Manager Call Answer" at bounding box center [884, 519] width 1324 height 46
click at [408, 512] on span "Manager Call Answer" at bounding box center [893, 519] width 1275 height 15
click at [341, 201] on span "[PERSON_NAME]" at bounding box center [893, 205] width 1275 height 15
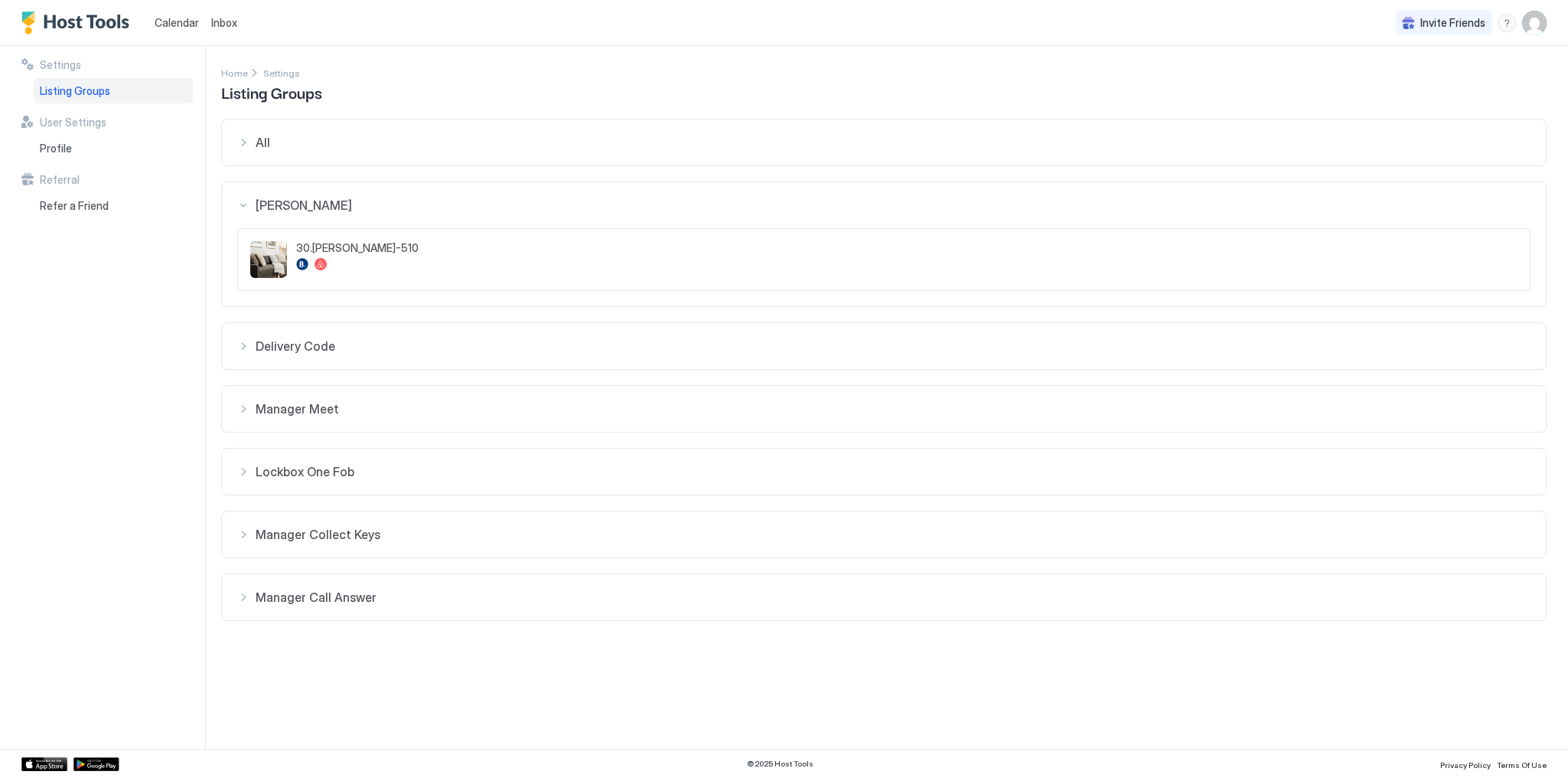
click at [341, 201] on span "[PERSON_NAME]" at bounding box center [893, 205] width 1275 height 15
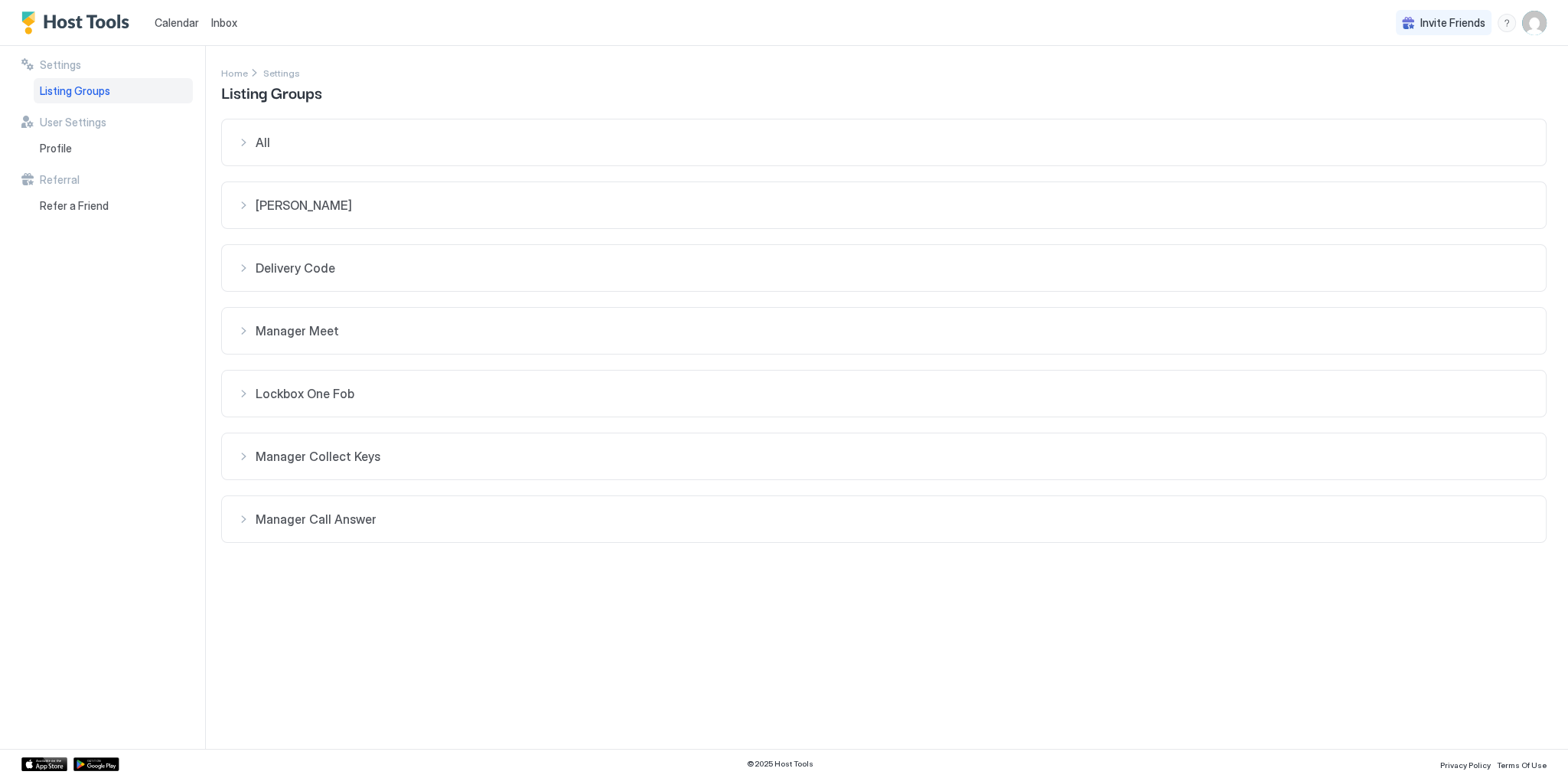
click at [347, 144] on span "All" at bounding box center [893, 142] width 1275 height 15
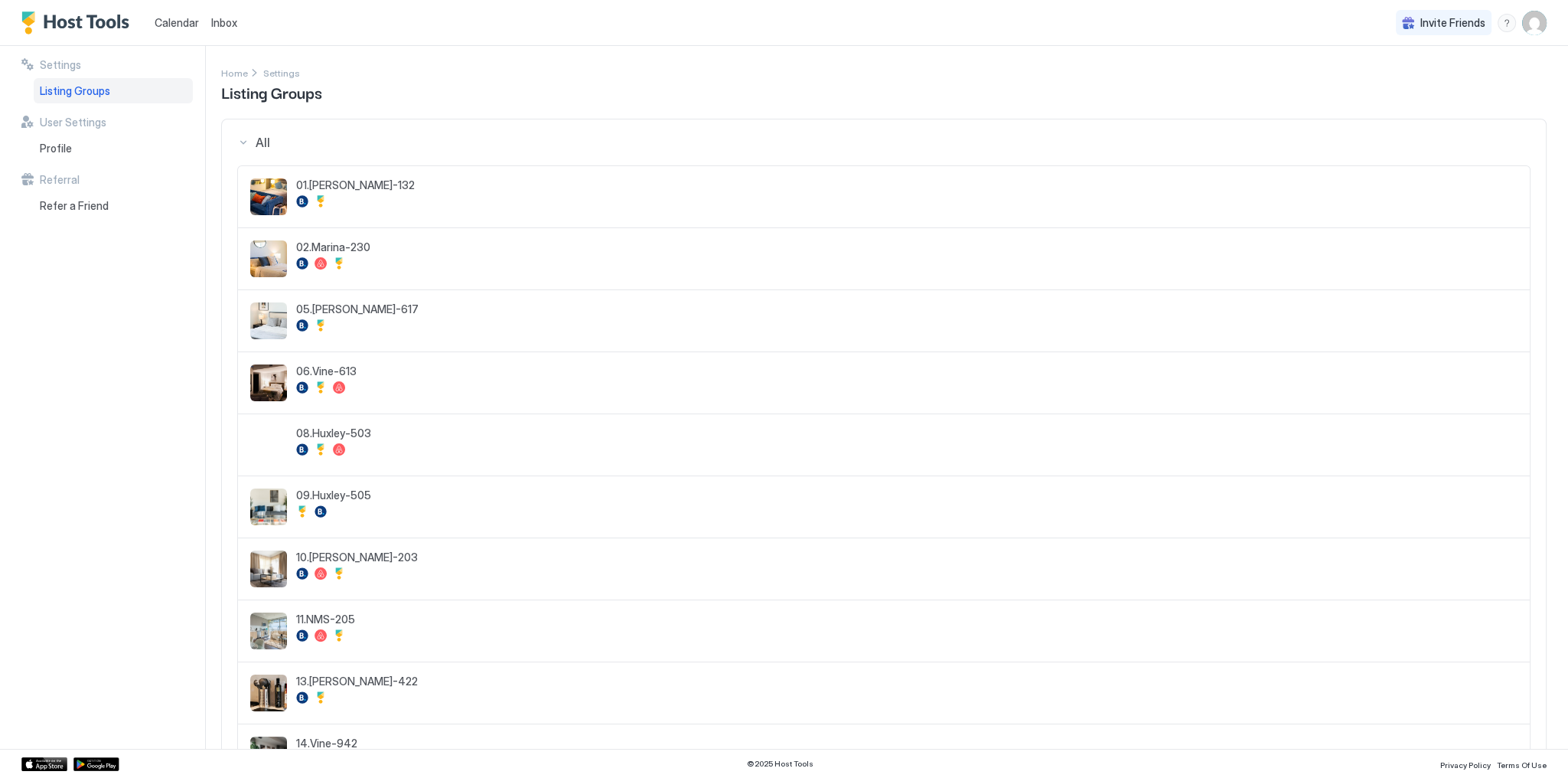
click at [338, 119] on button "All" at bounding box center [884, 142] width 1324 height 46
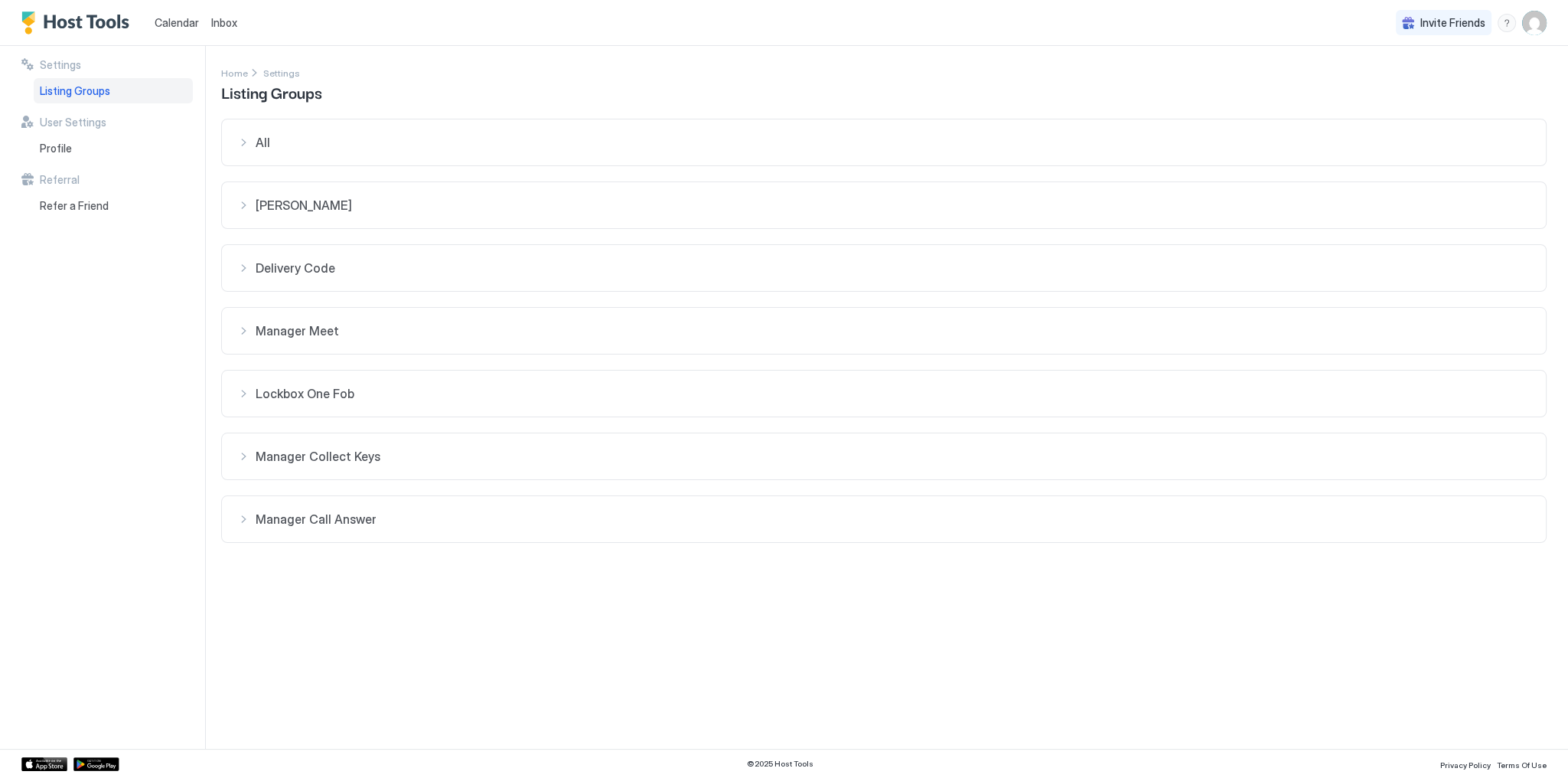
click at [145, 343] on div "Settings Listing Groups User Settings Profile Referral Refer a Friend" at bounding box center [113, 398] width 184 height 703
click at [639, 62] on div "Settings Home Settings Listing Groups All 01.[PERSON_NAME]-132 02.Marina-230 05…" at bounding box center [895, 398] width 1347 height 703
click at [67, 131] on div "User Settings Profile" at bounding box center [106, 139] width 171 height 45
click at [72, 140] on div "Profile" at bounding box center [114, 148] width 159 height 26
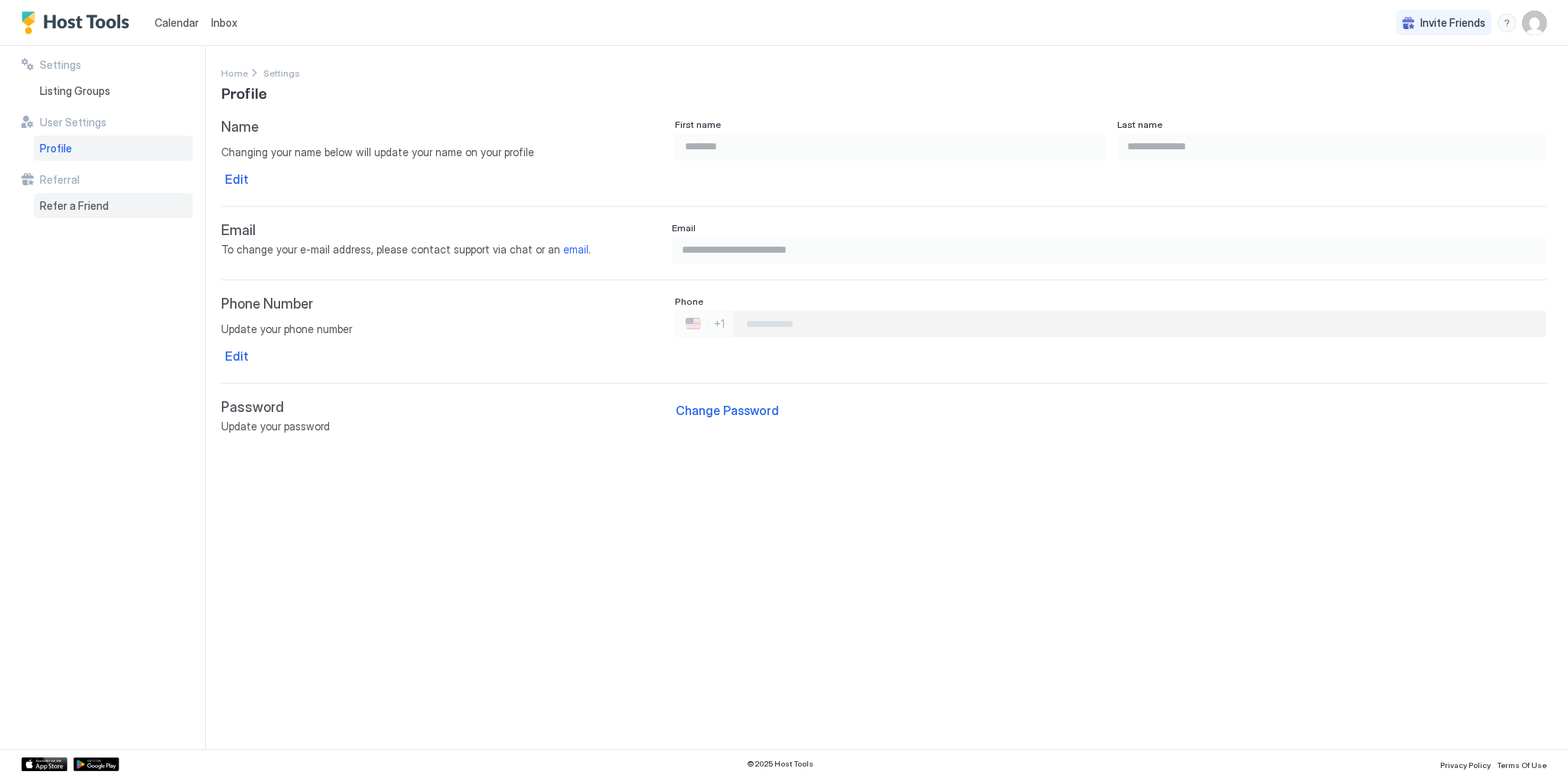
click at [123, 200] on div "Refer a Friend" at bounding box center [114, 206] width 159 height 26
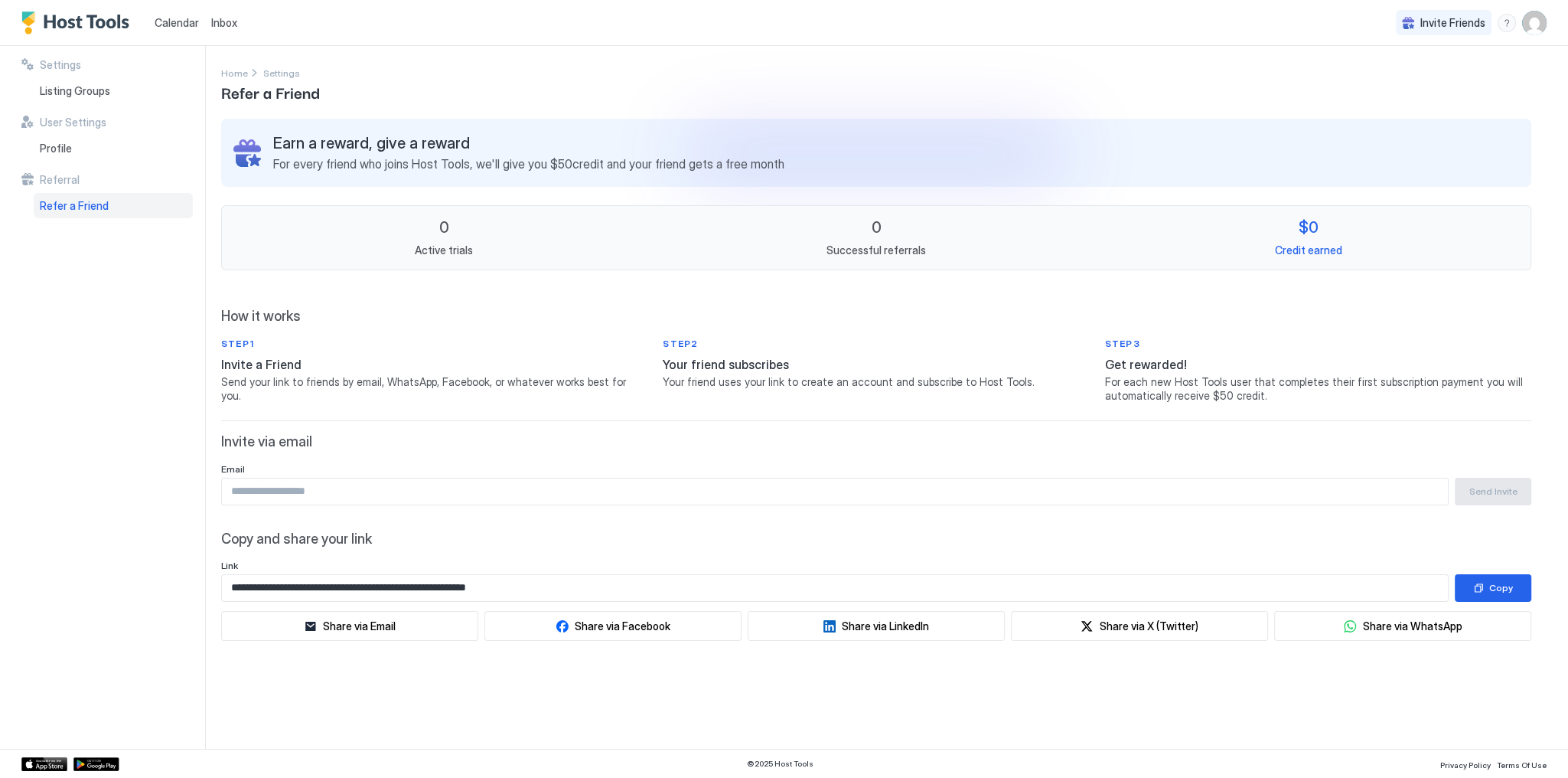
click at [150, 21] on div "Calendar" at bounding box center [177, 22] width 57 height 28
click at [171, 21] on span "Calendar" at bounding box center [177, 23] width 45 height 13
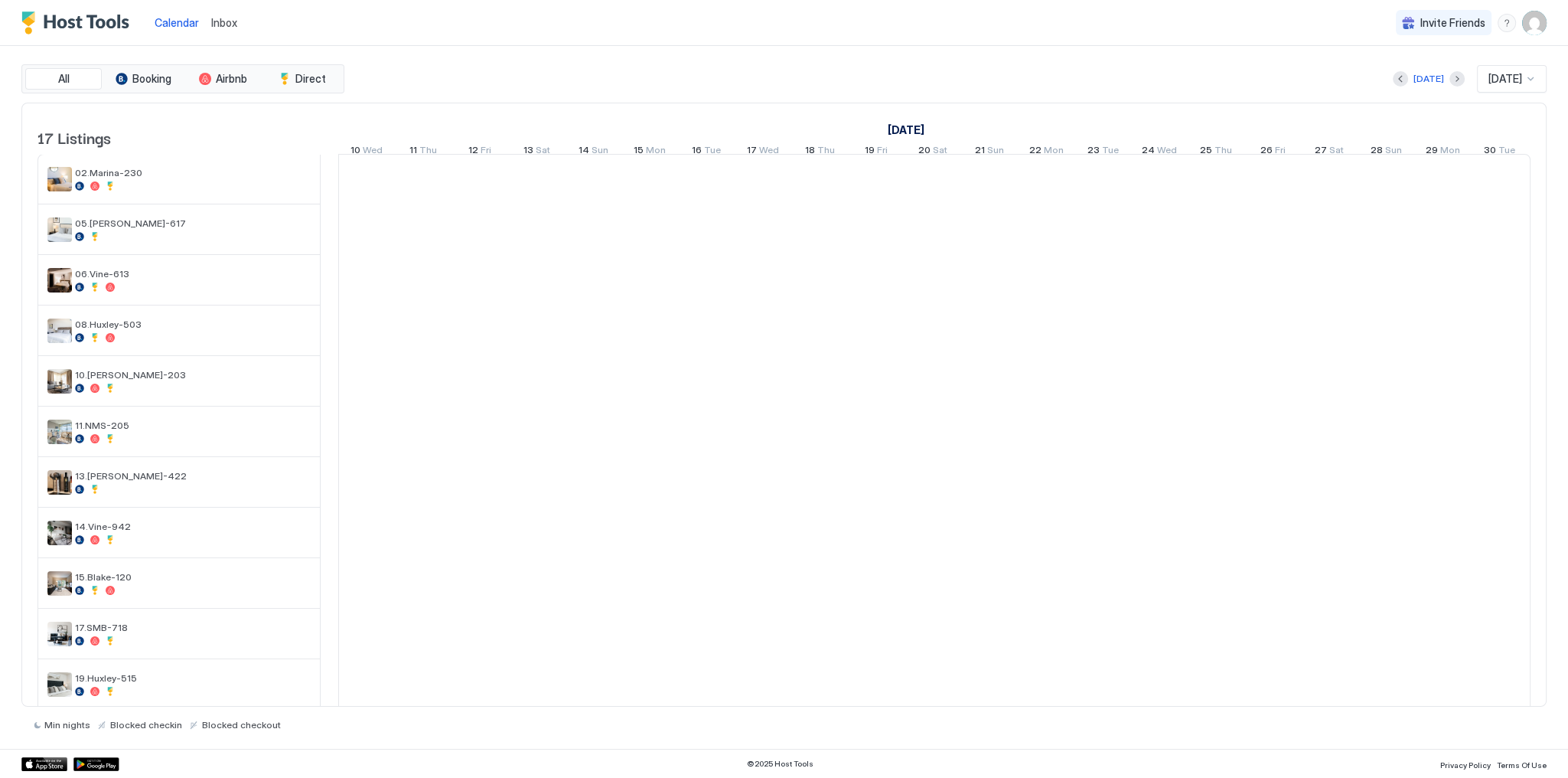
scroll to position [0, 850]
click at [472, 103] on div "[DATE] [DATE] [DATE] 10 Wed 11 Thu 12 Fri 13 Sat 14 Sun 15 Mon 16 Tue 17 Wed 18…" at bounding box center [84, 133] width 1193 height 60
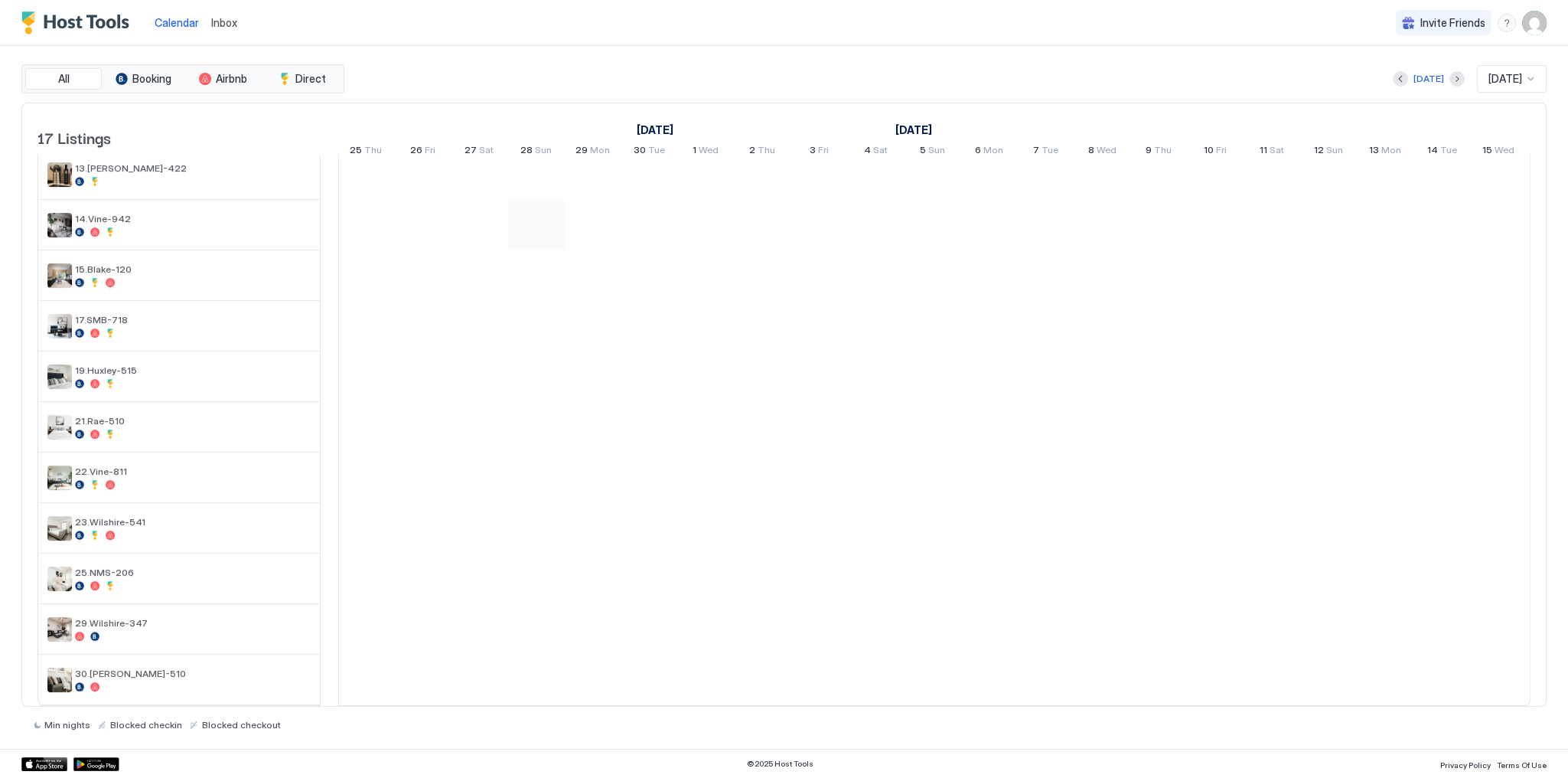
scroll to position [322, 0]
